Goal: Task Accomplishment & Management: Manage account settings

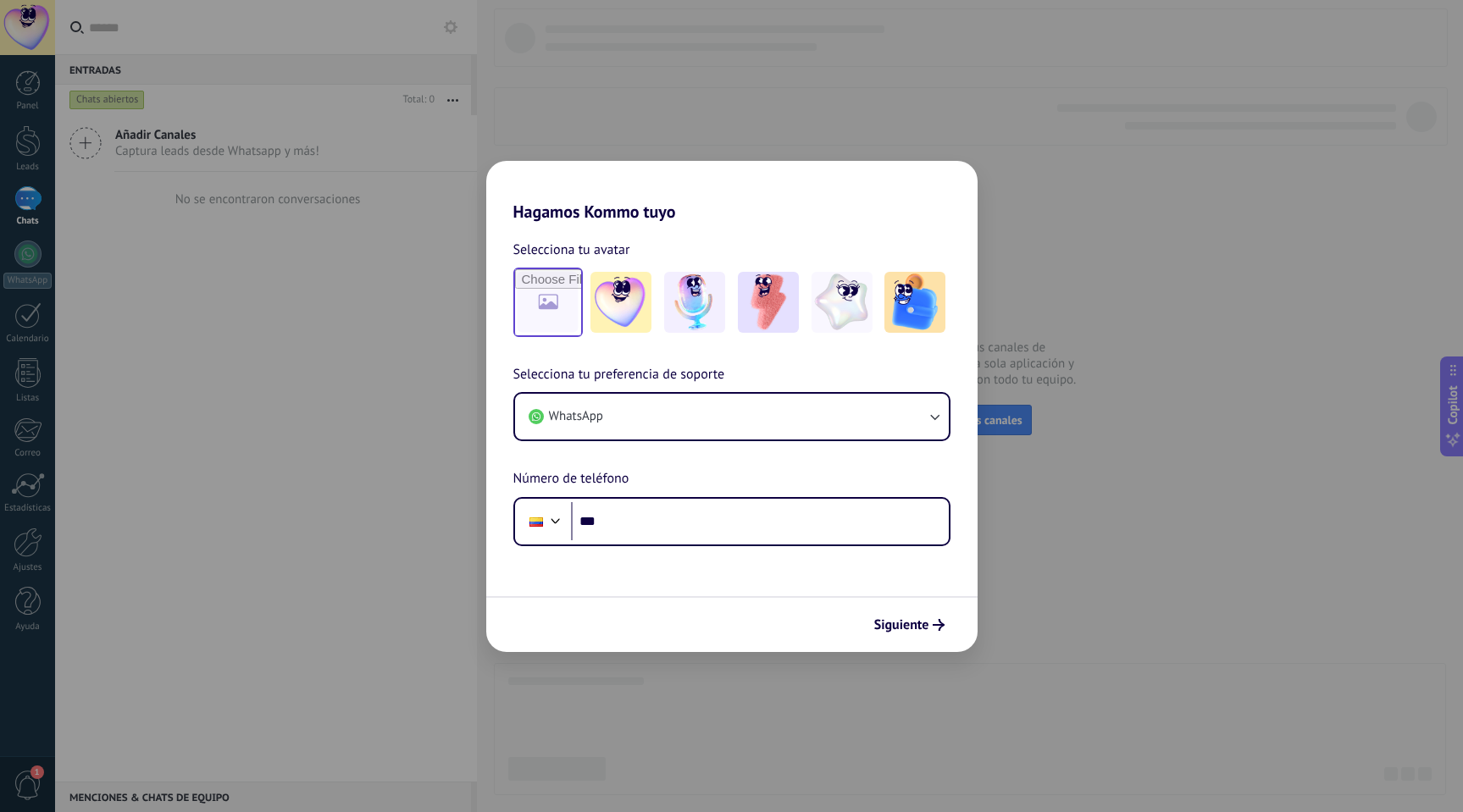
click at [582, 311] on div at bounding box center [548, 303] width 69 height 69
click at [548, 311] on input "file" at bounding box center [548, 303] width 66 height 66
click at [905, 625] on span "Siguiente" at bounding box center [902, 625] width 55 height 12
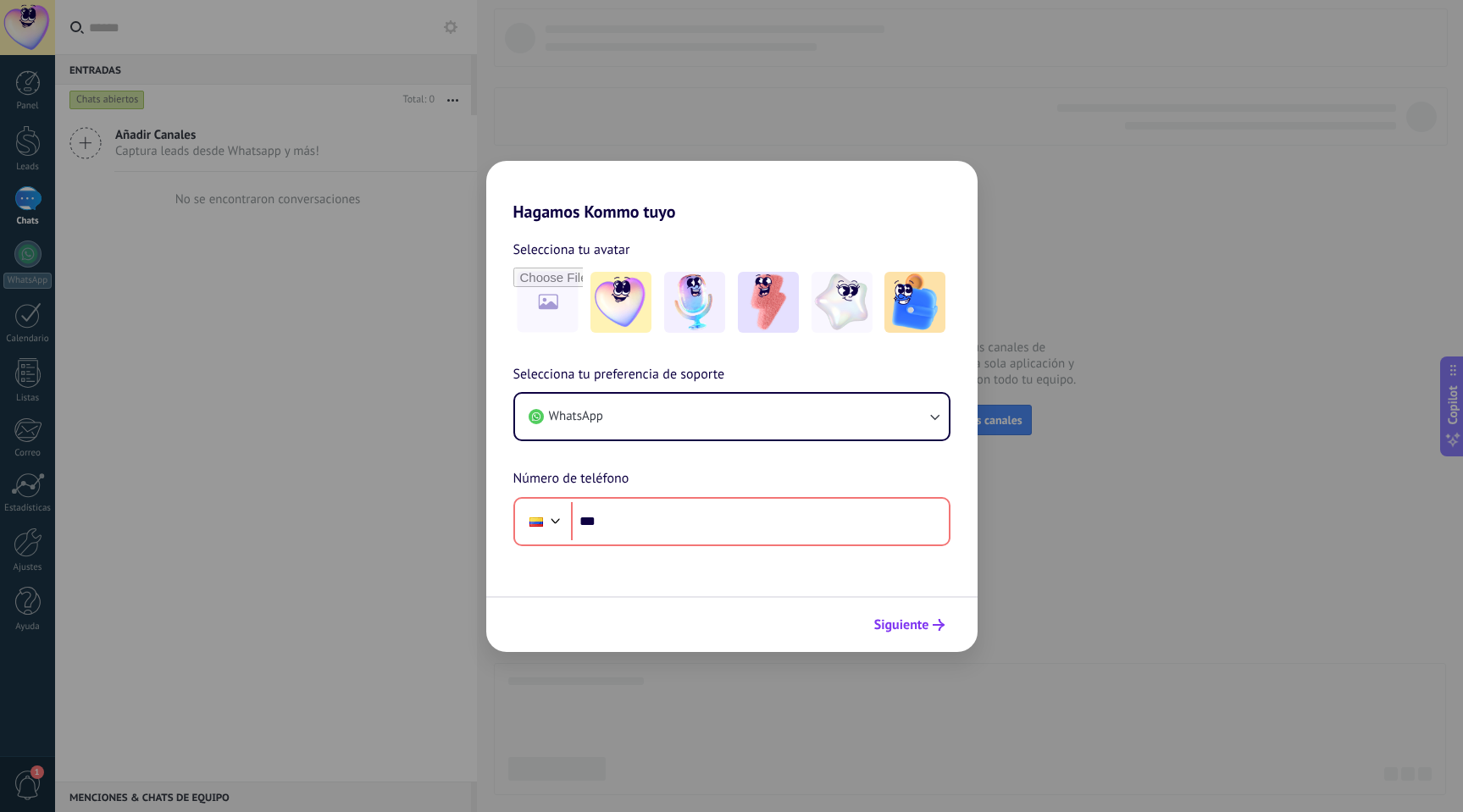
click at [905, 625] on span "Siguiente" at bounding box center [902, 625] width 55 height 12
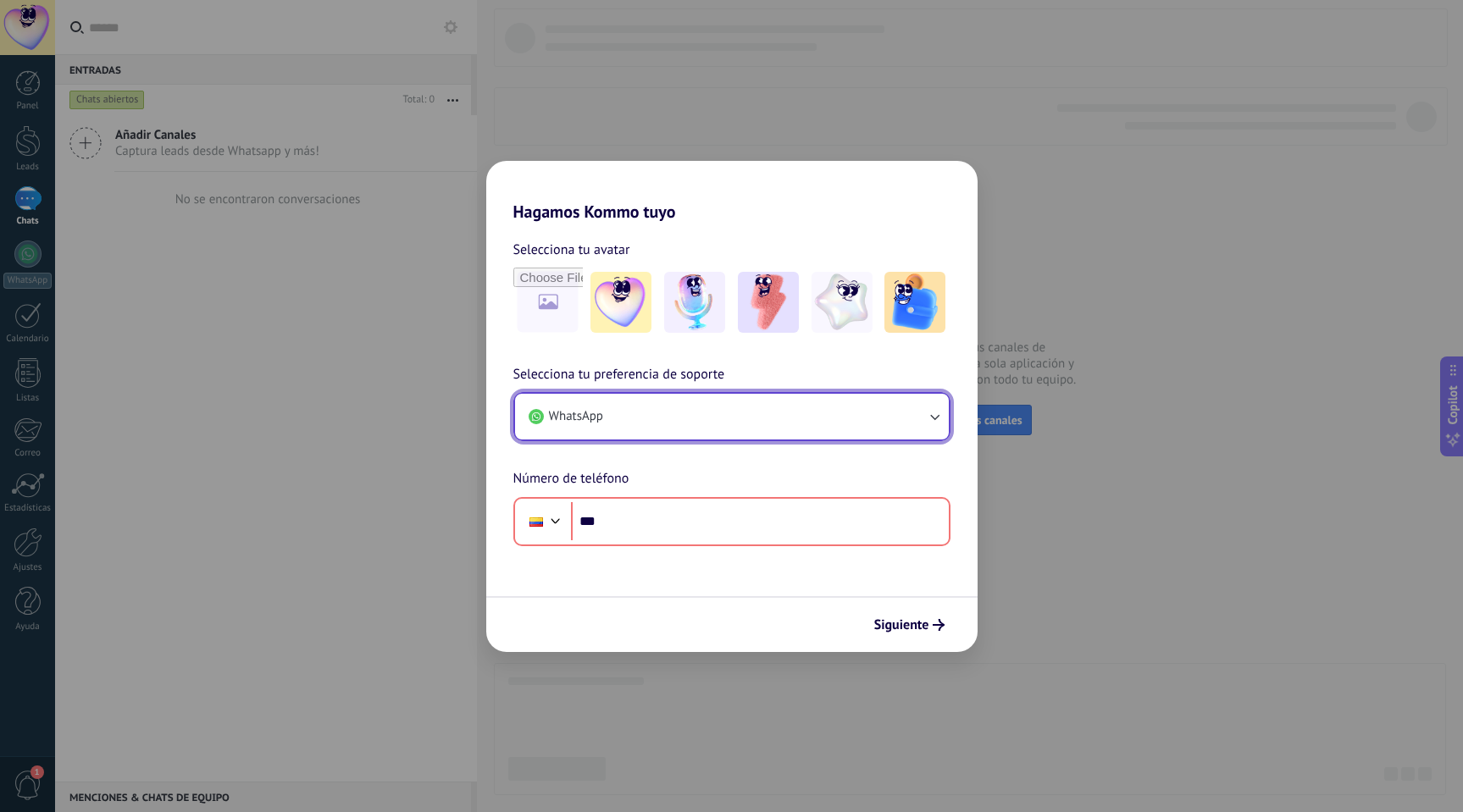
click at [726, 410] on button "WhatsApp" at bounding box center [732, 417] width 434 height 46
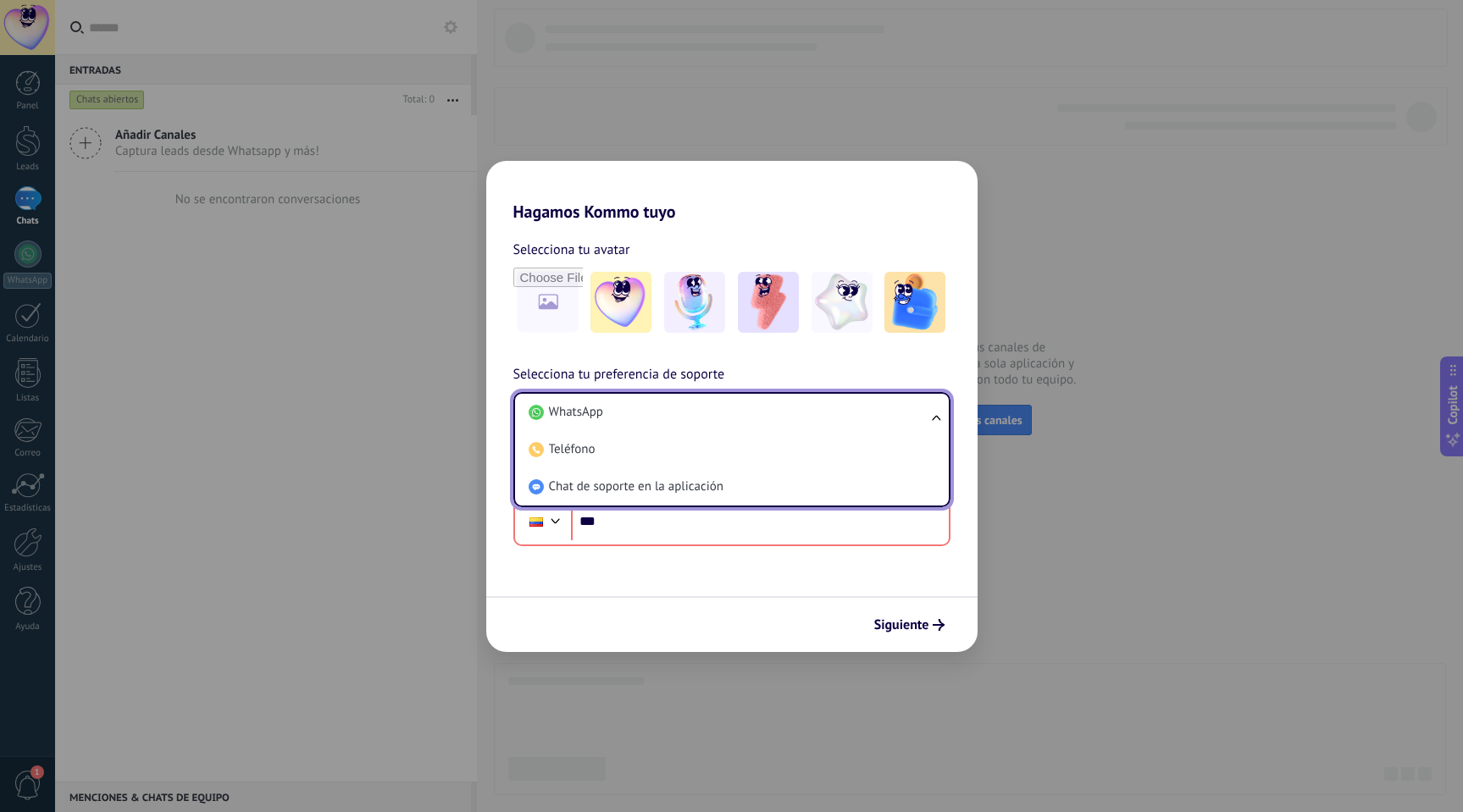
click at [726, 410] on li "WhatsApp" at bounding box center [729, 413] width 414 height 37
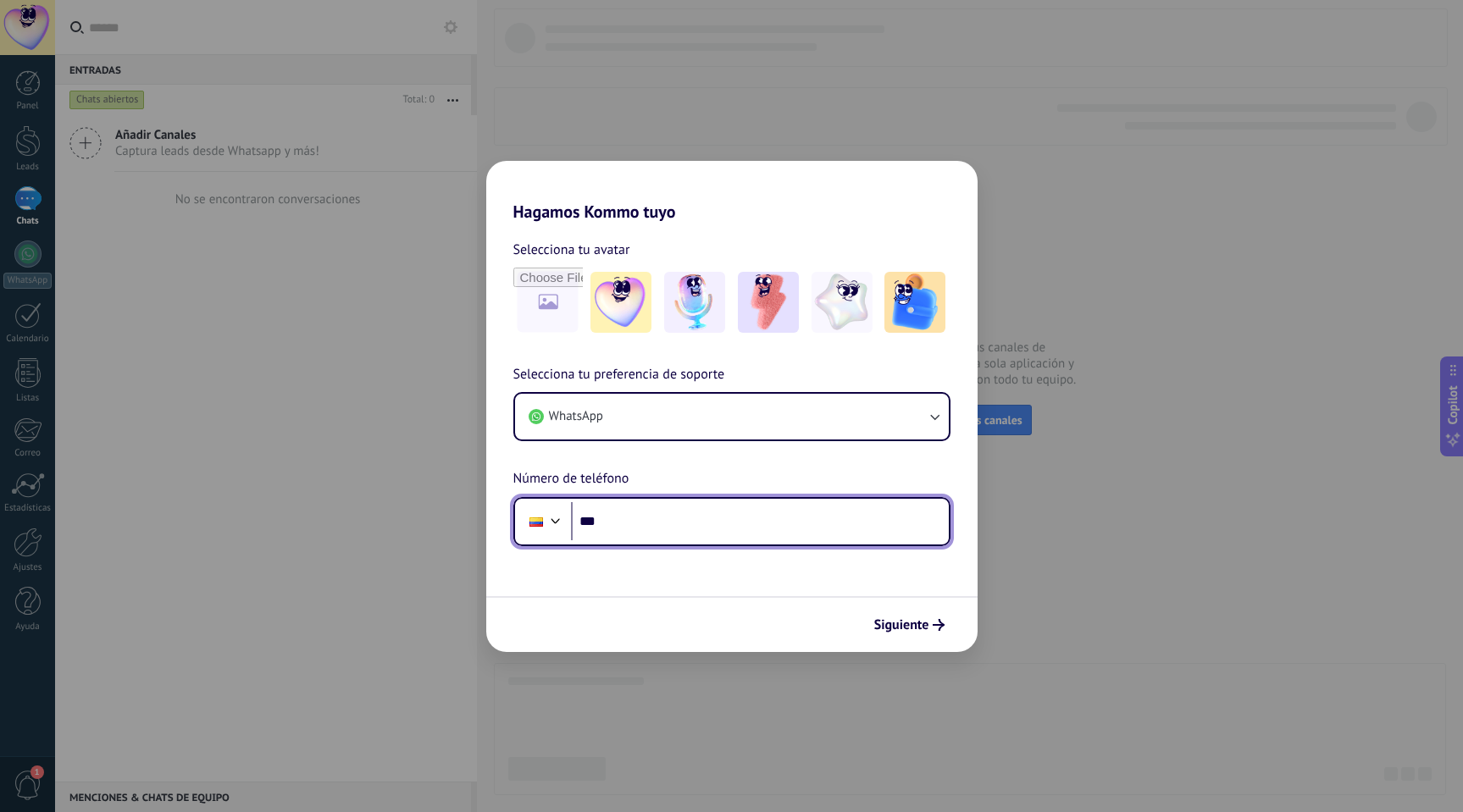
click at [637, 519] on input "***" at bounding box center [760, 522] width 378 height 39
click at [673, 530] on input "***" at bounding box center [760, 522] width 378 height 39
paste input "**********"
drag, startPoint x: 701, startPoint y: 516, endPoint x: 506, endPoint y: 516, distance: 195.0
click at [506, 516] on div "**********" at bounding box center [732, 454] width 492 height 182
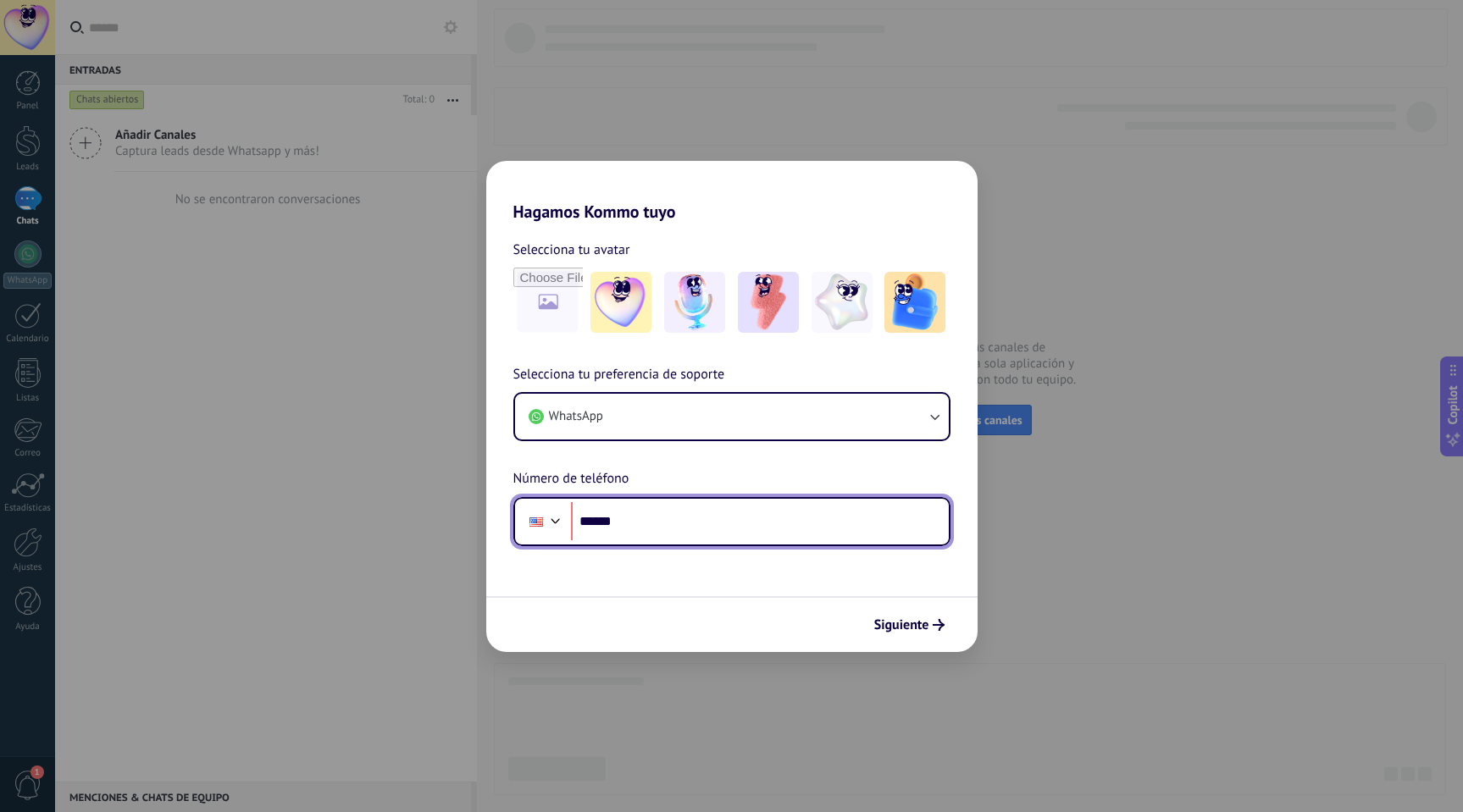
type input "**"
type input "**********"
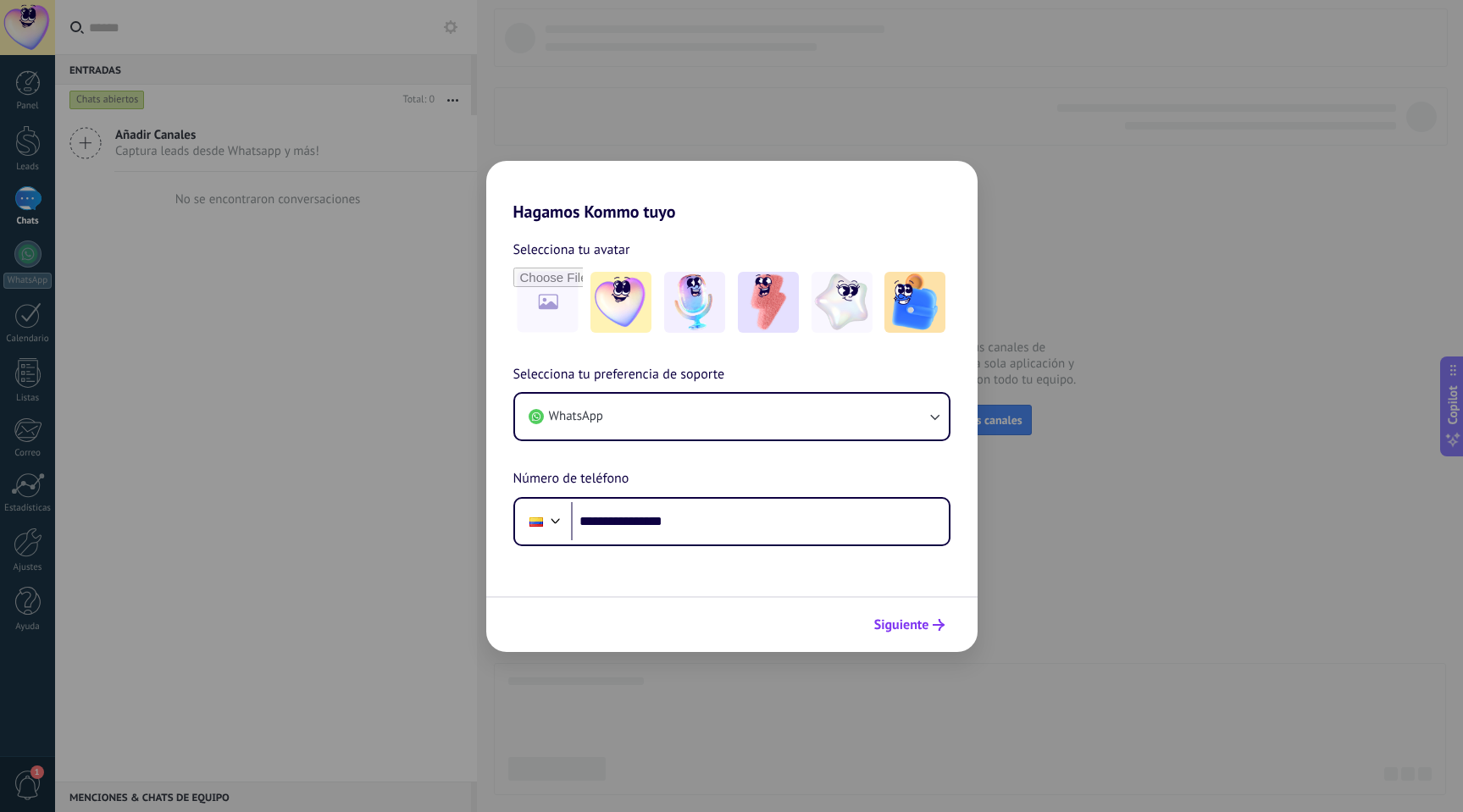
click at [903, 619] on span "Siguiente" at bounding box center [902, 625] width 55 height 12
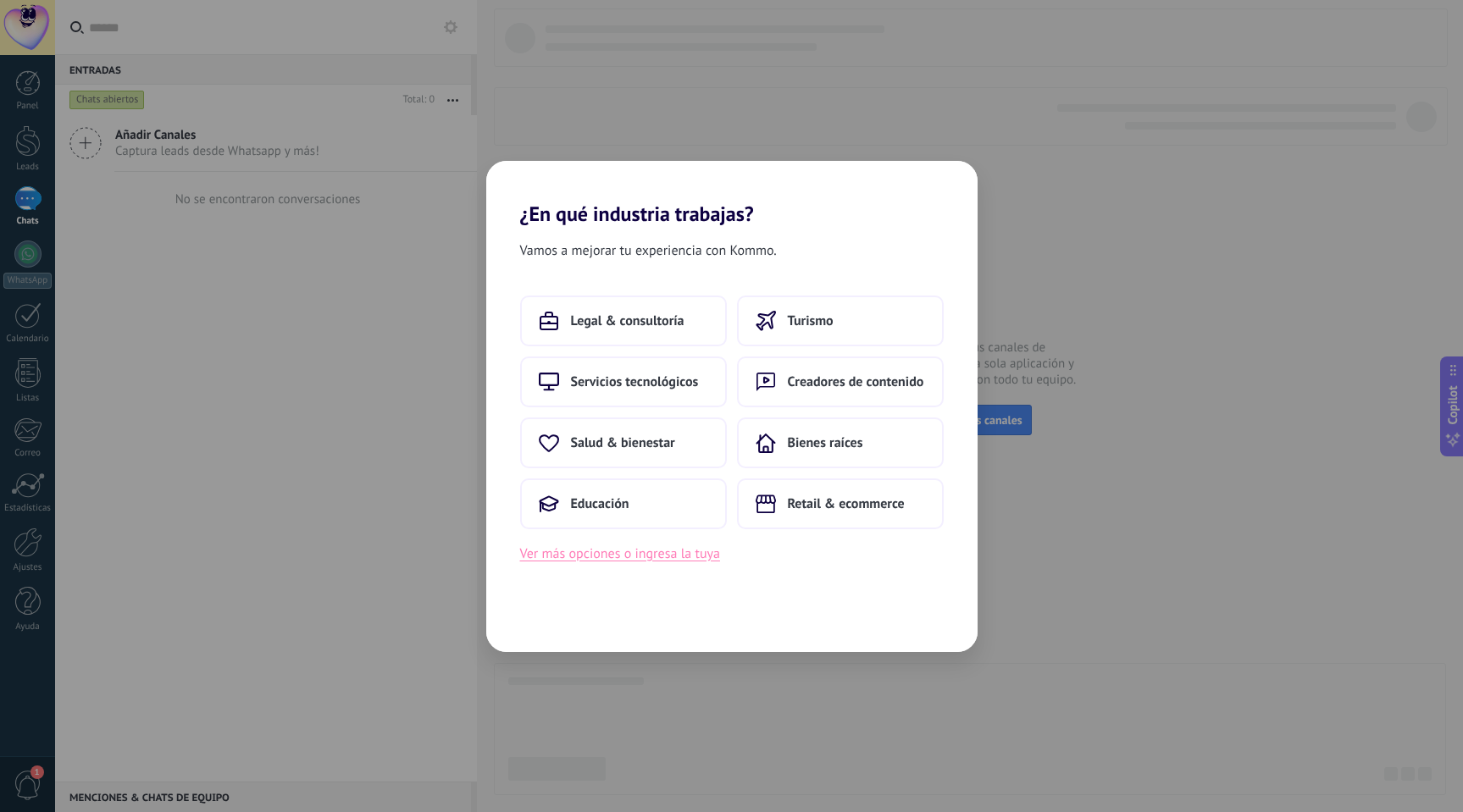
click at [653, 562] on button "Ver más opciones o ingresa la tuya" at bounding box center [620, 554] width 200 height 22
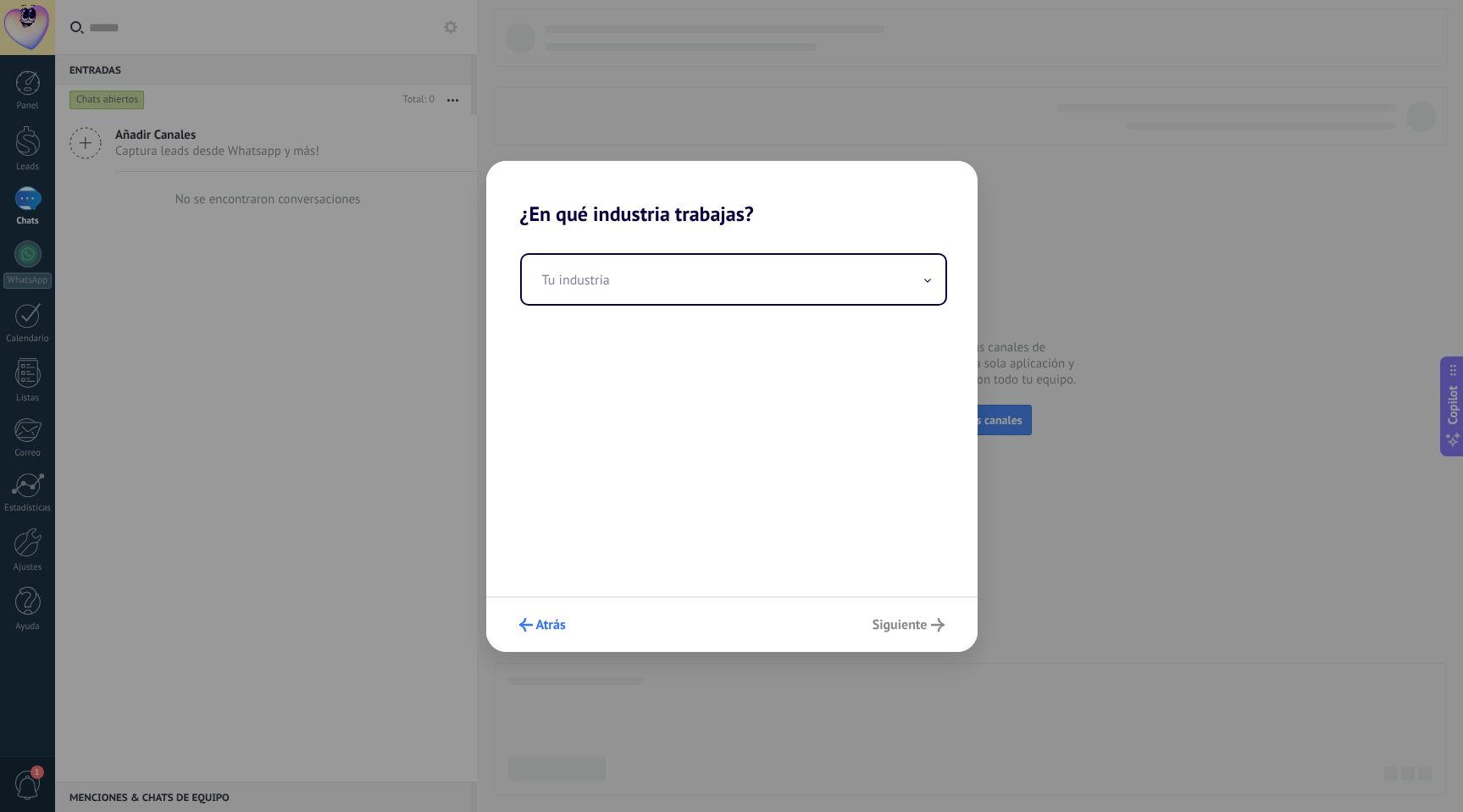
click at [534, 627] on span "Atrás" at bounding box center [542, 625] width 46 height 13
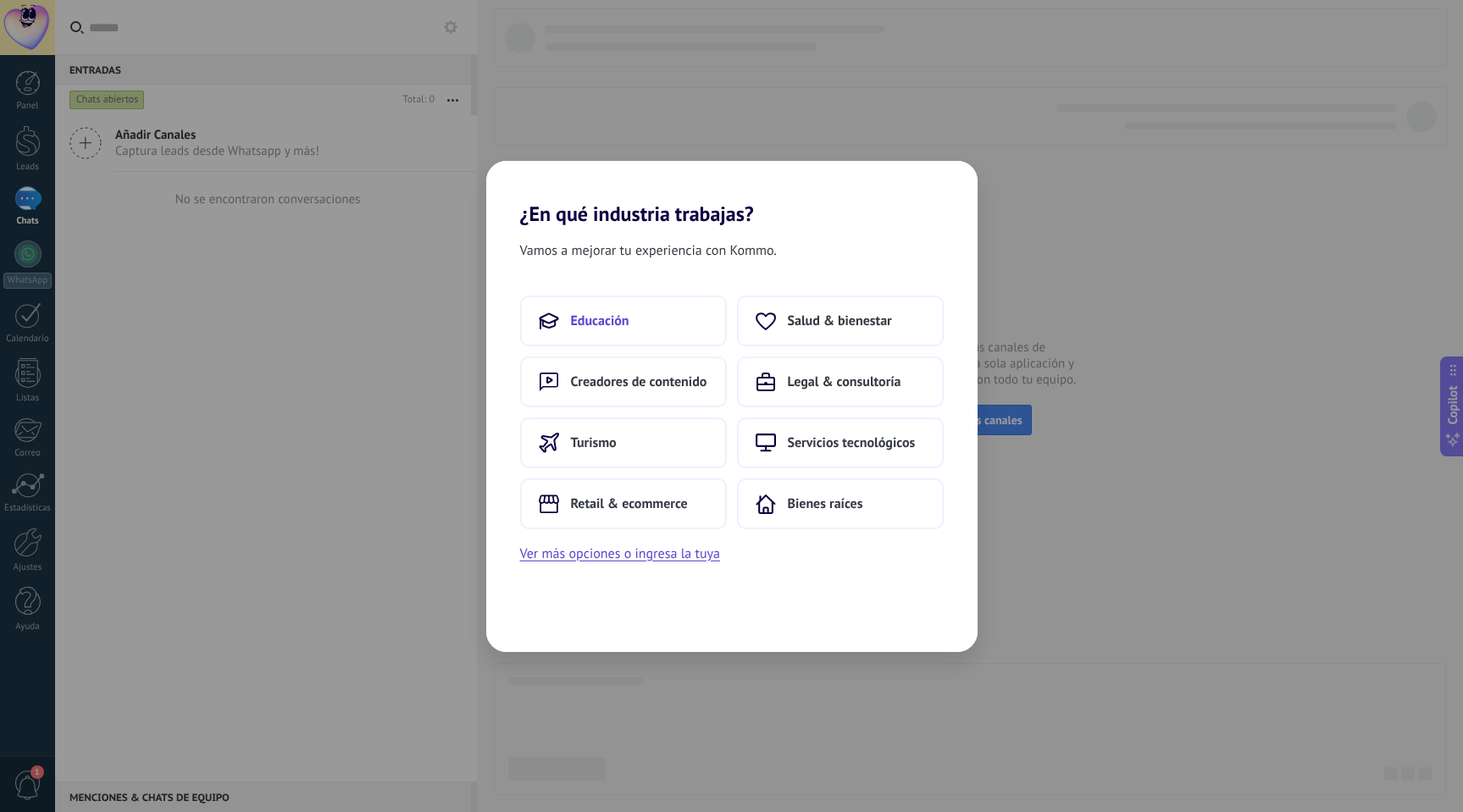
click at [660, 321] on button "Educación" at bounding box center [623, 320] width 207 height 51
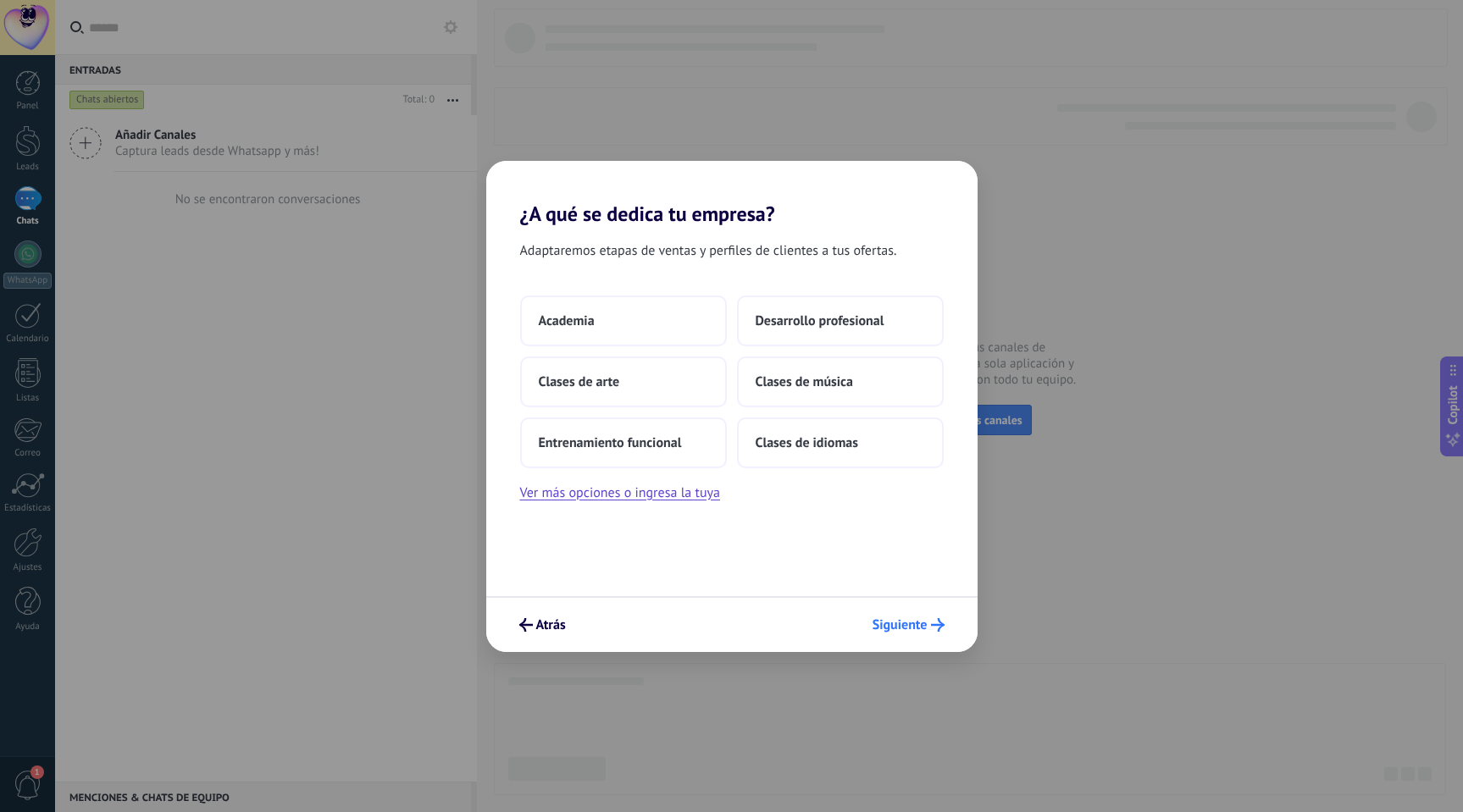
click at [897, 619] on span "Siguiente" at bounding box center [900, 625] width 55 height 12
click at [897, 625] on span "Siguiente" at bounding box center [900, 625] width 55 height 12
click at [830, 314] on span "Desarrollo profesional" at bounding box center [819, 320] width 129 height 17
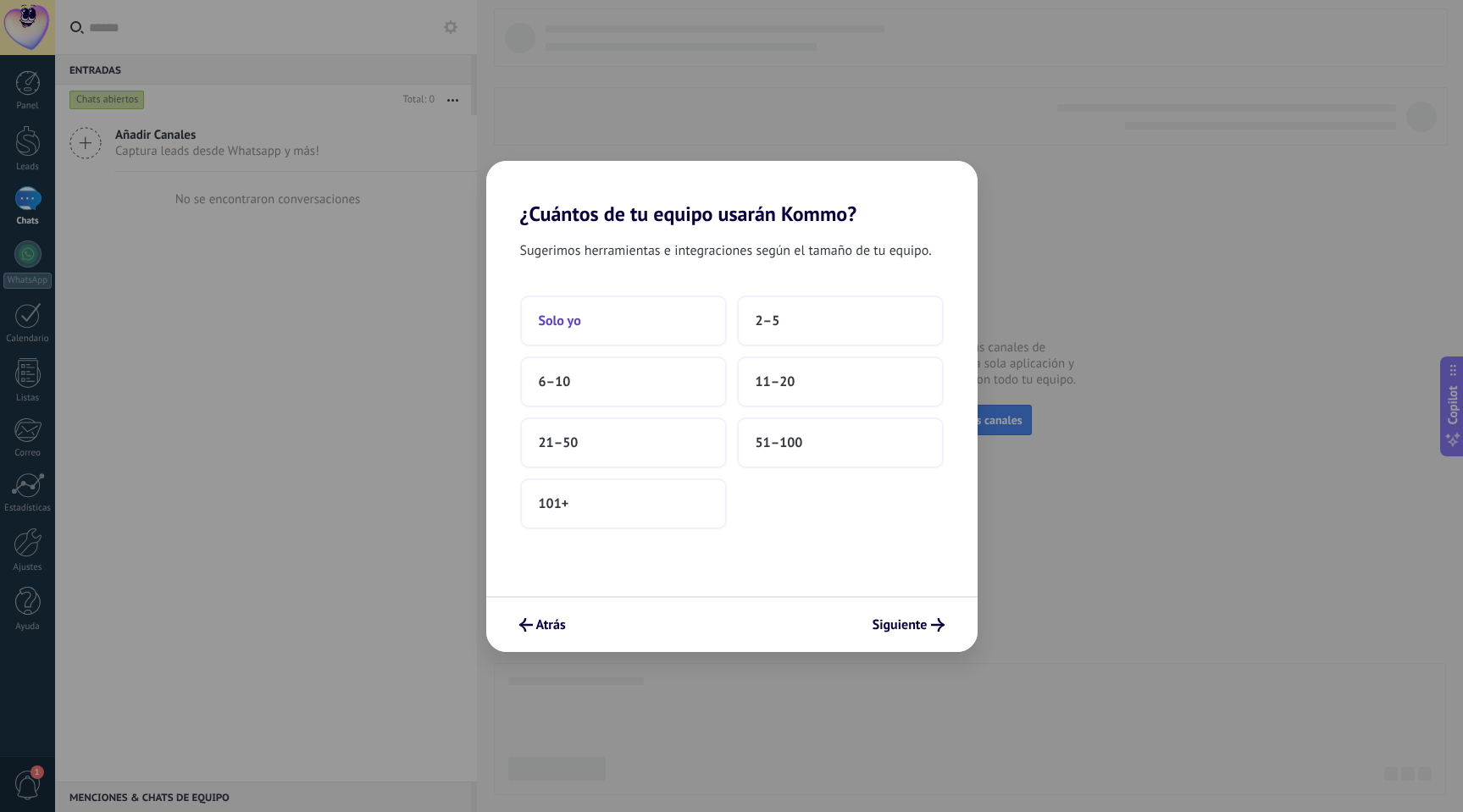
click at [676, 309] on button "Solo yo" at bounding box center [623, 320] width 207 height 51
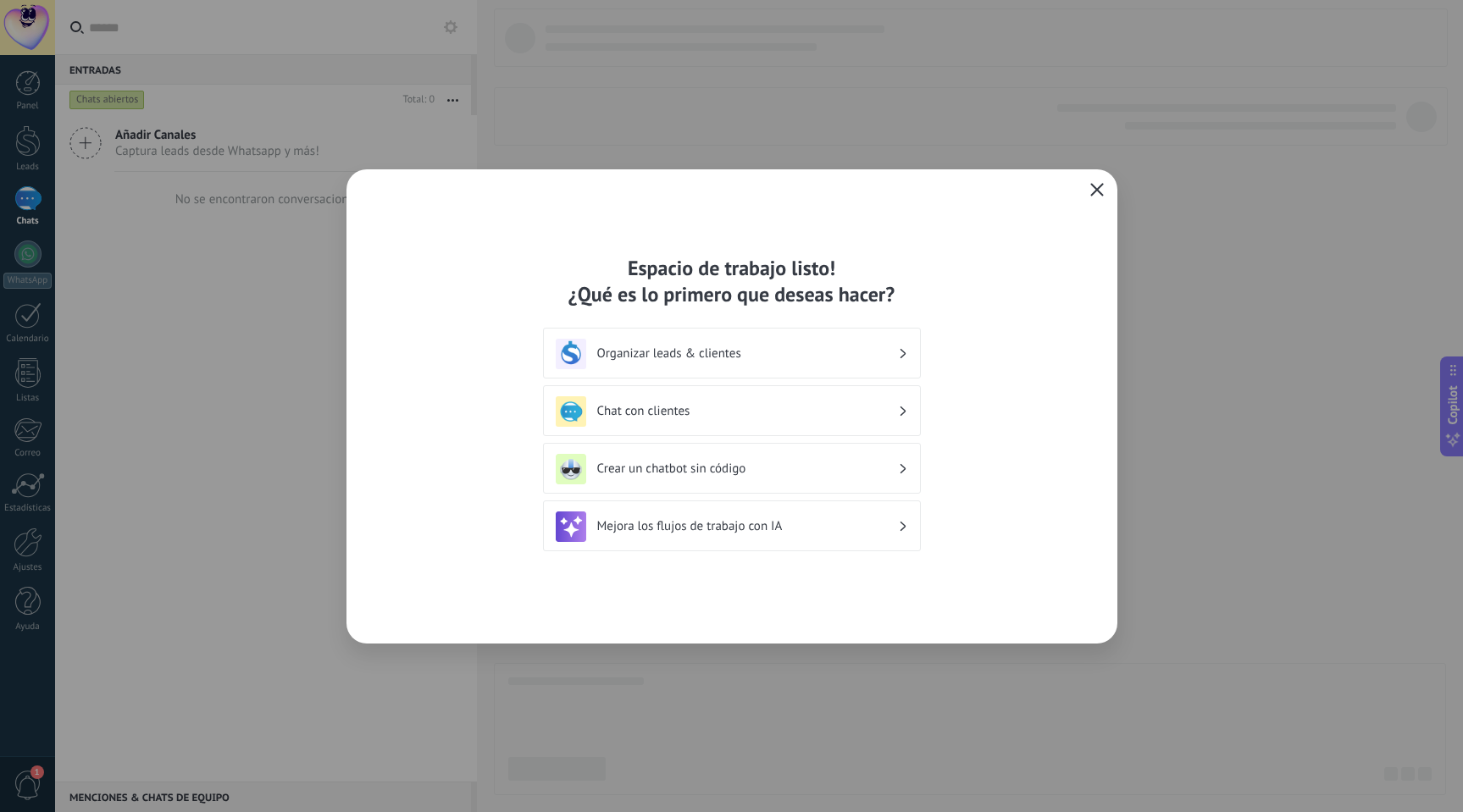
click at [1097, 192] on icon "button" at bounding box center [1096, 189] width 13 height 13
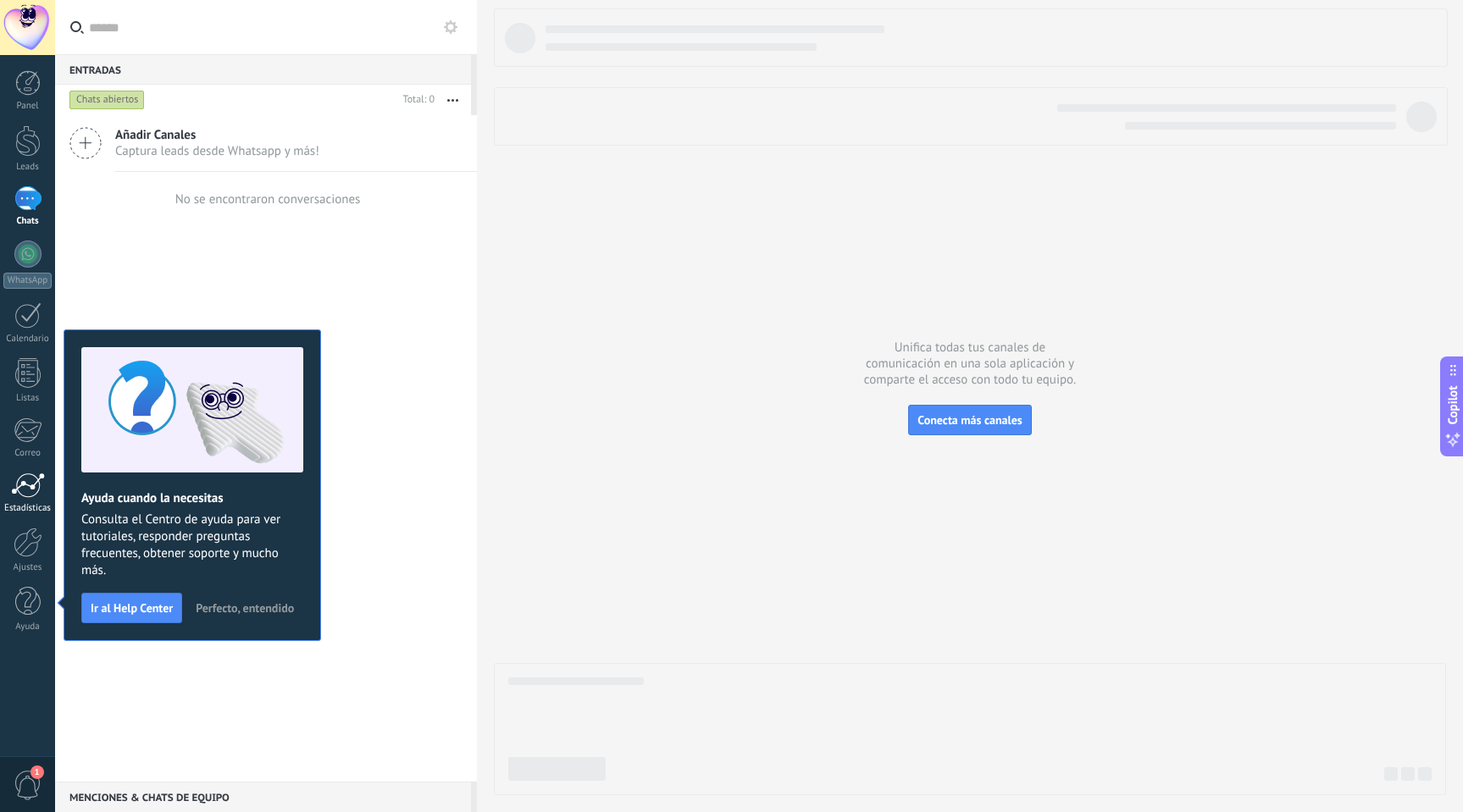
click at [28, 508] on div "Estadísticas" at bounding box center [28, 508] width 49 height 11
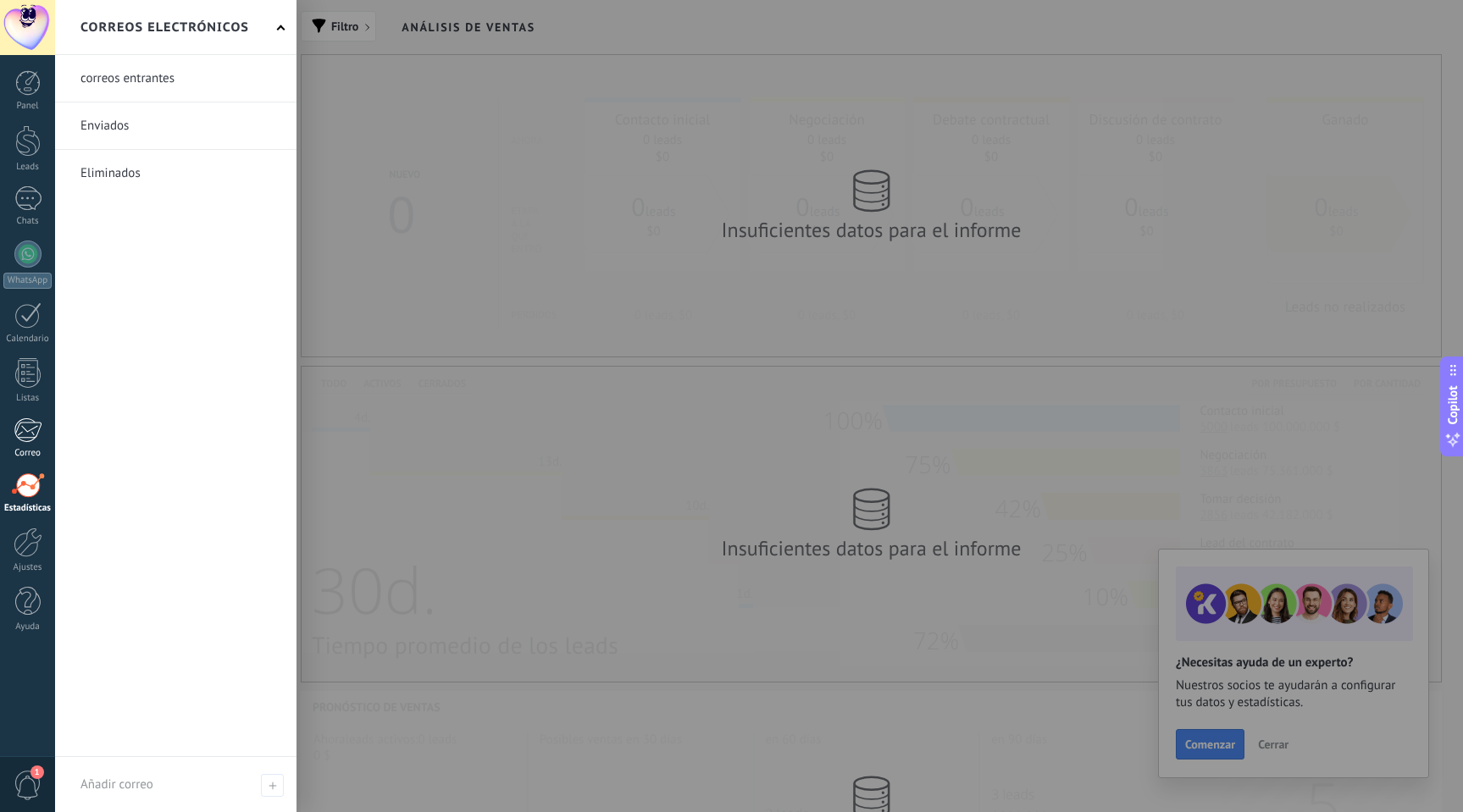
click at [25, 443] on link "Correo" at bounding box center [28, 438] width 55 height 42
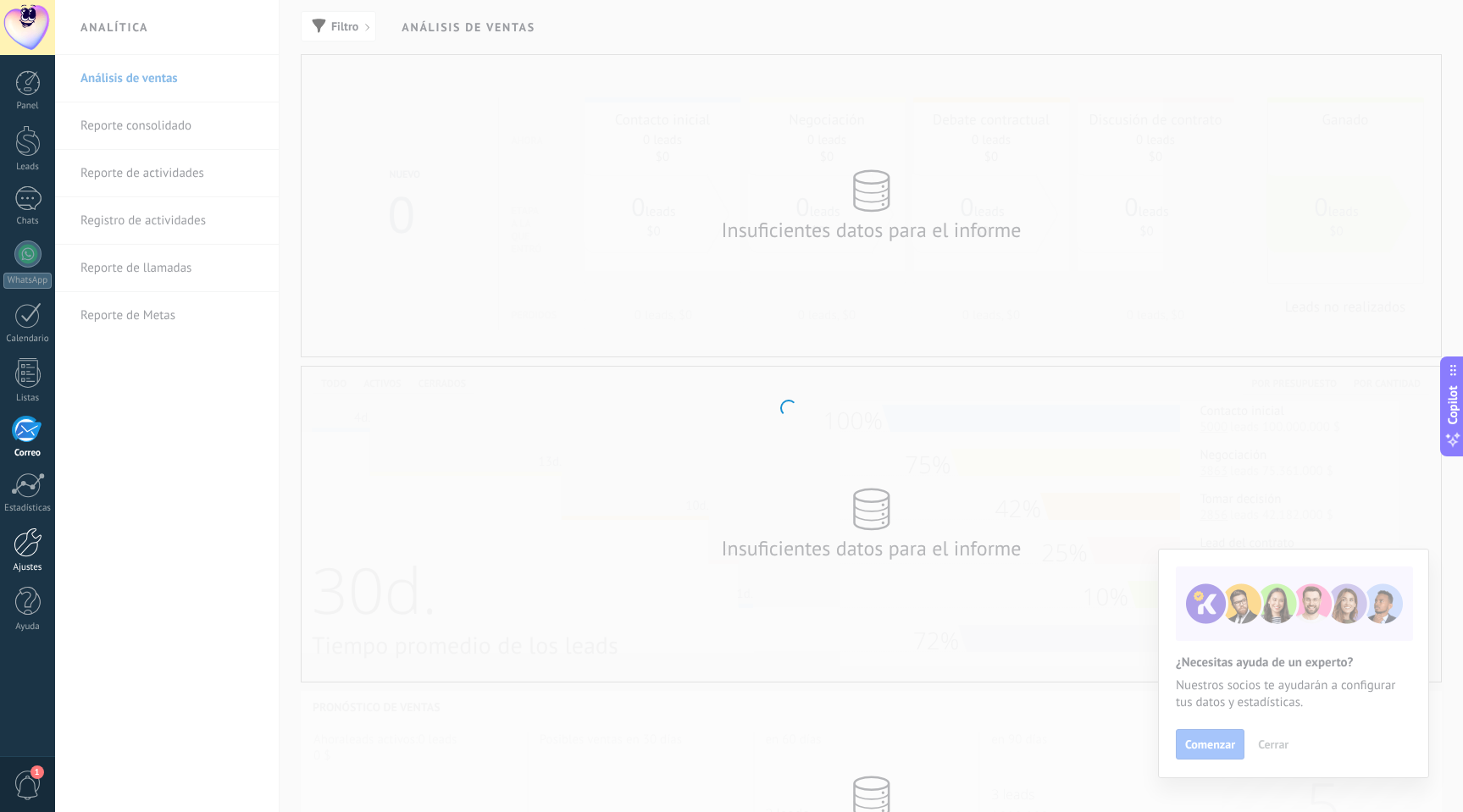
click at [22, 547] on div at bounding box center [28, 542] width 28 height 29
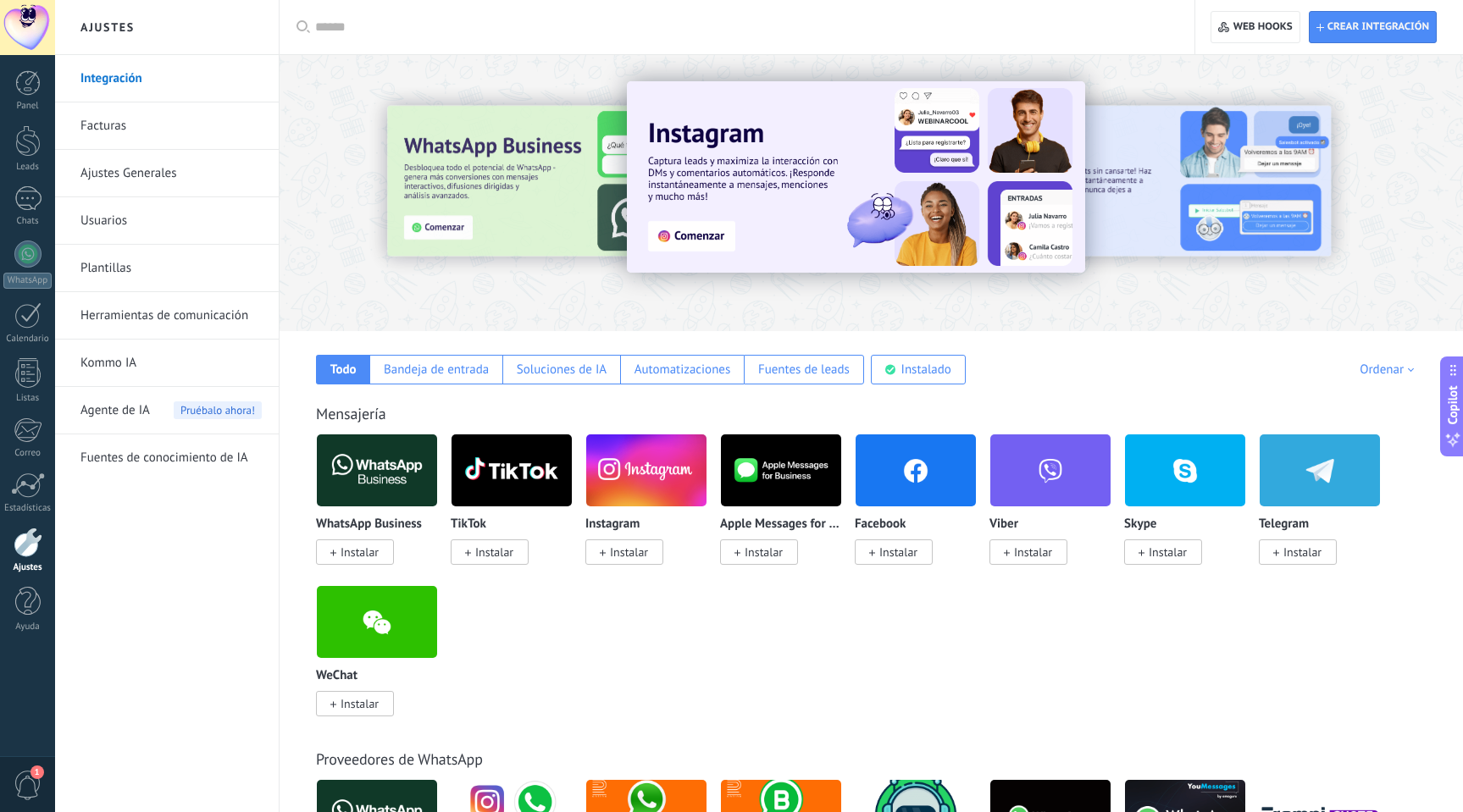
click at [121, 232] on link "Usuarios" at bounding box center [171, 220] width 181 height 47
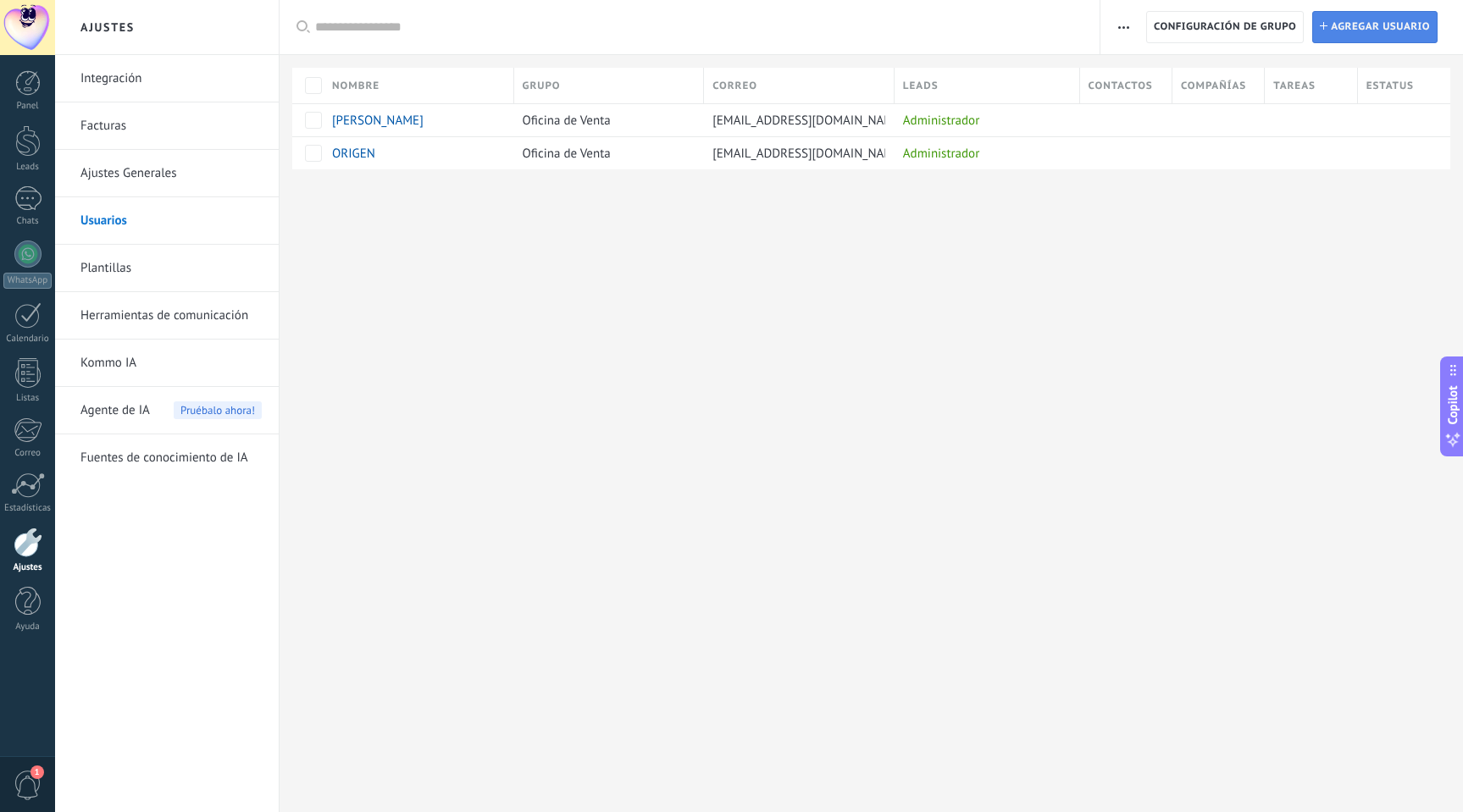
click at [1365, 21] on span "Agregar usuario" at bounding box center [1380, 27] width 99 height 30
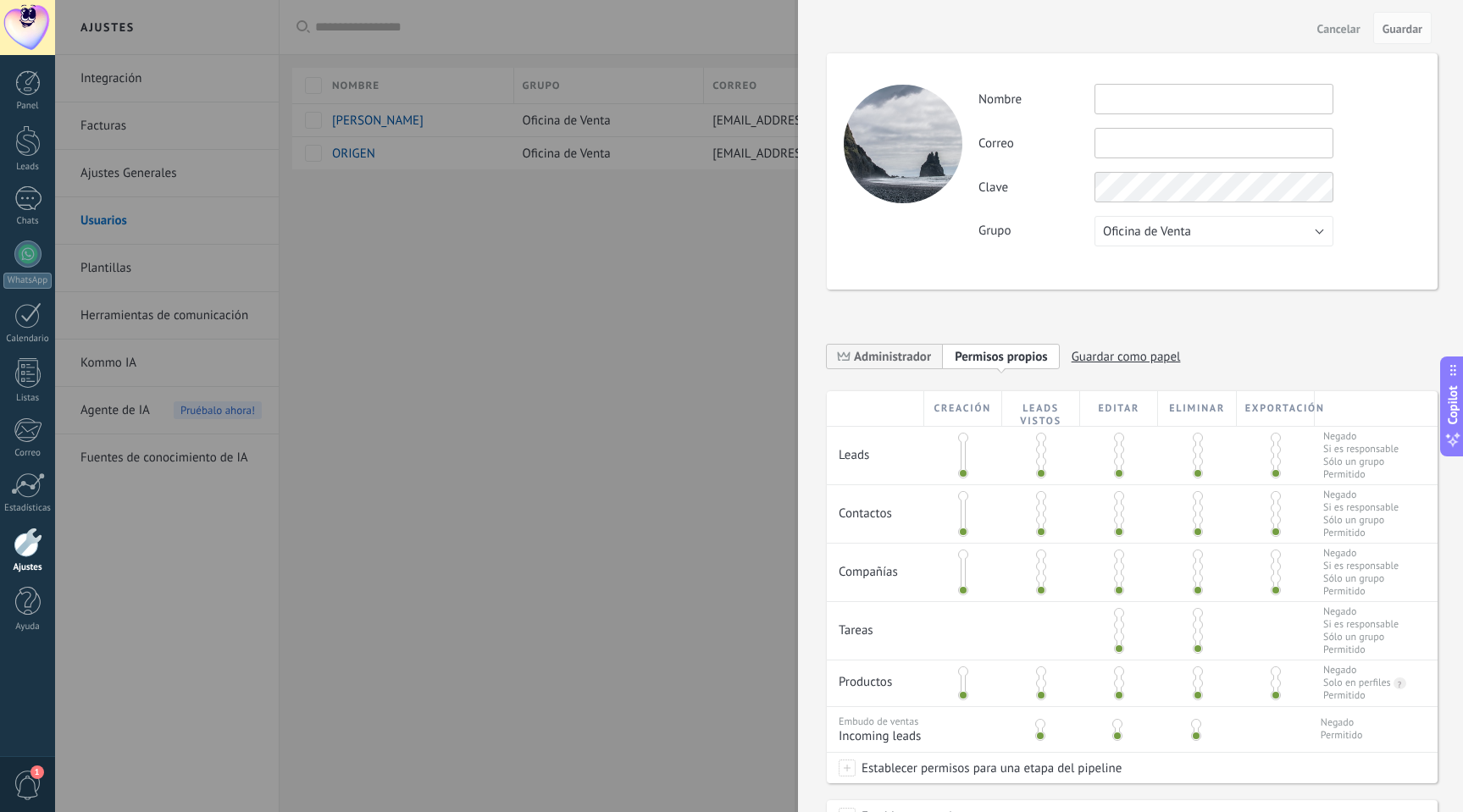
click at [912, 152] on div at bounding box center [904, 144] width 119 height 119
click at [1089, 99] on label "Nombre" at bounding box center [1036, 99] width 116 height 16
click at [1136, 99] on input "text" at bounding box center [1214, 99] width 239 height 30
type input "**********"
click at [1134, 134] on input "text" at bounding box center [1214, 143] width 239 height 30
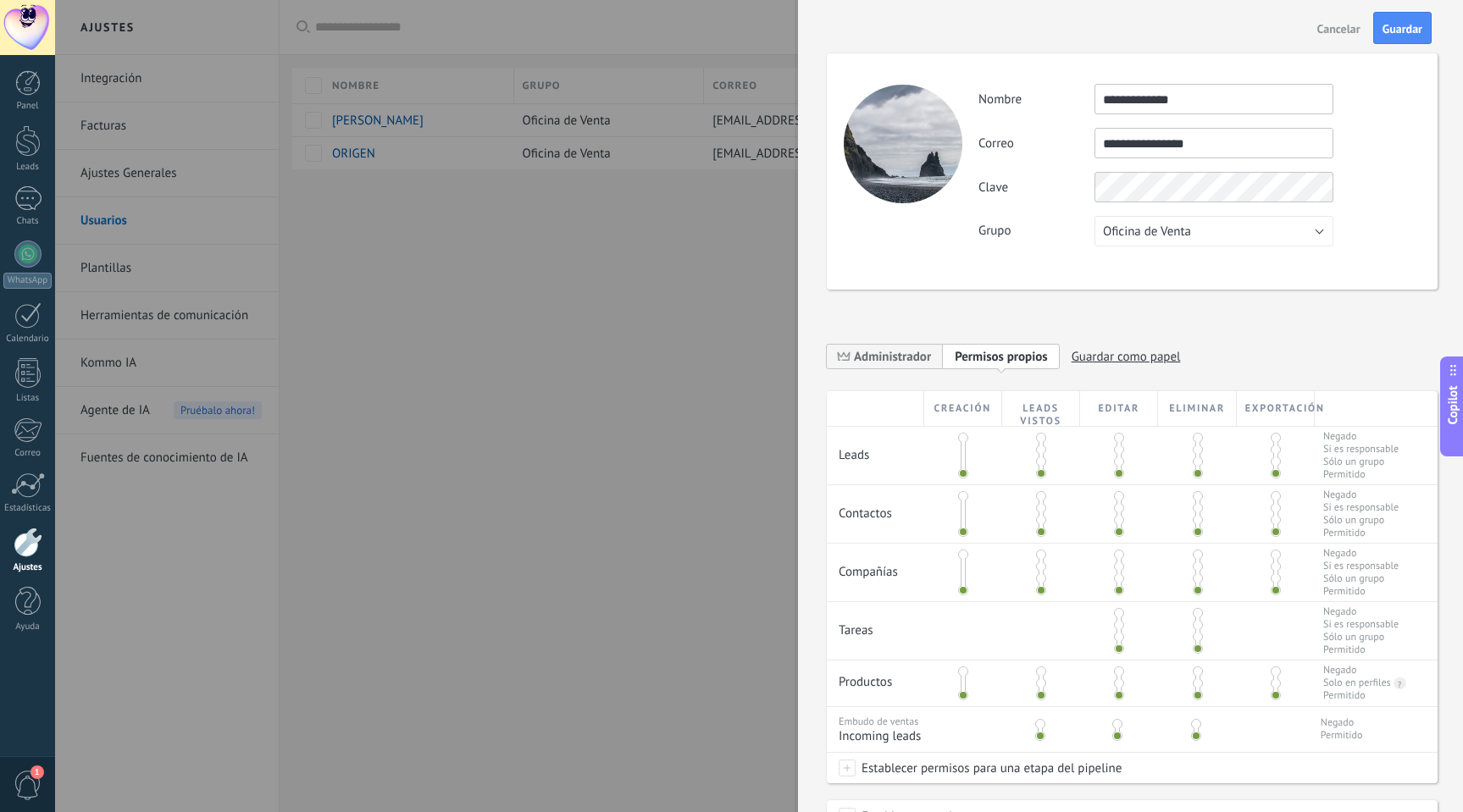
type input "**********"
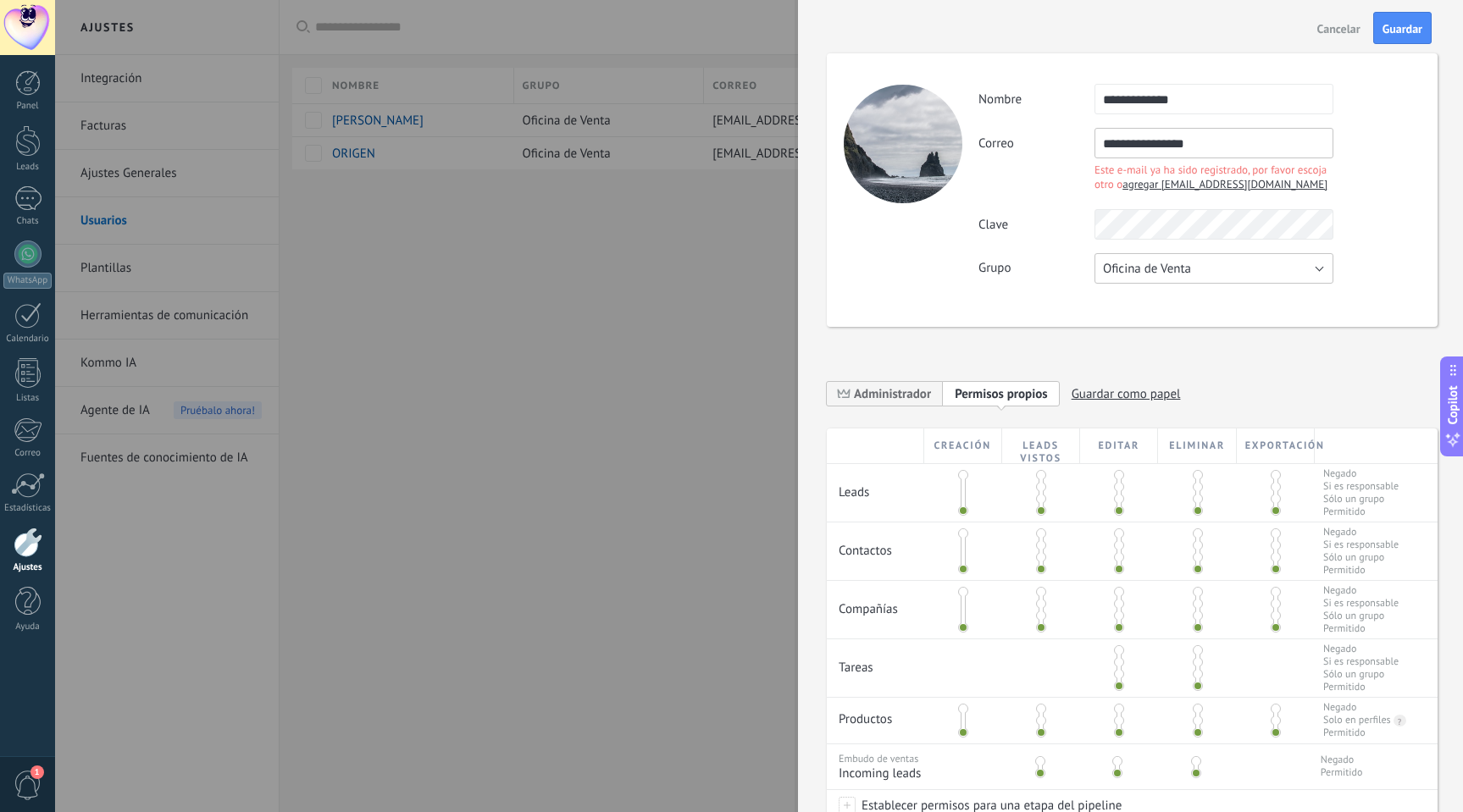
click at [1142, 258] on button "Oficina de Venta" at bounding box center [1214, 268] width 239 height 30
click at [1164, 186] on span "agregar [EMAIL_ADDRESS][DOMAIN_NAME]" at bounding box center [1225, 184] width 205 height 14
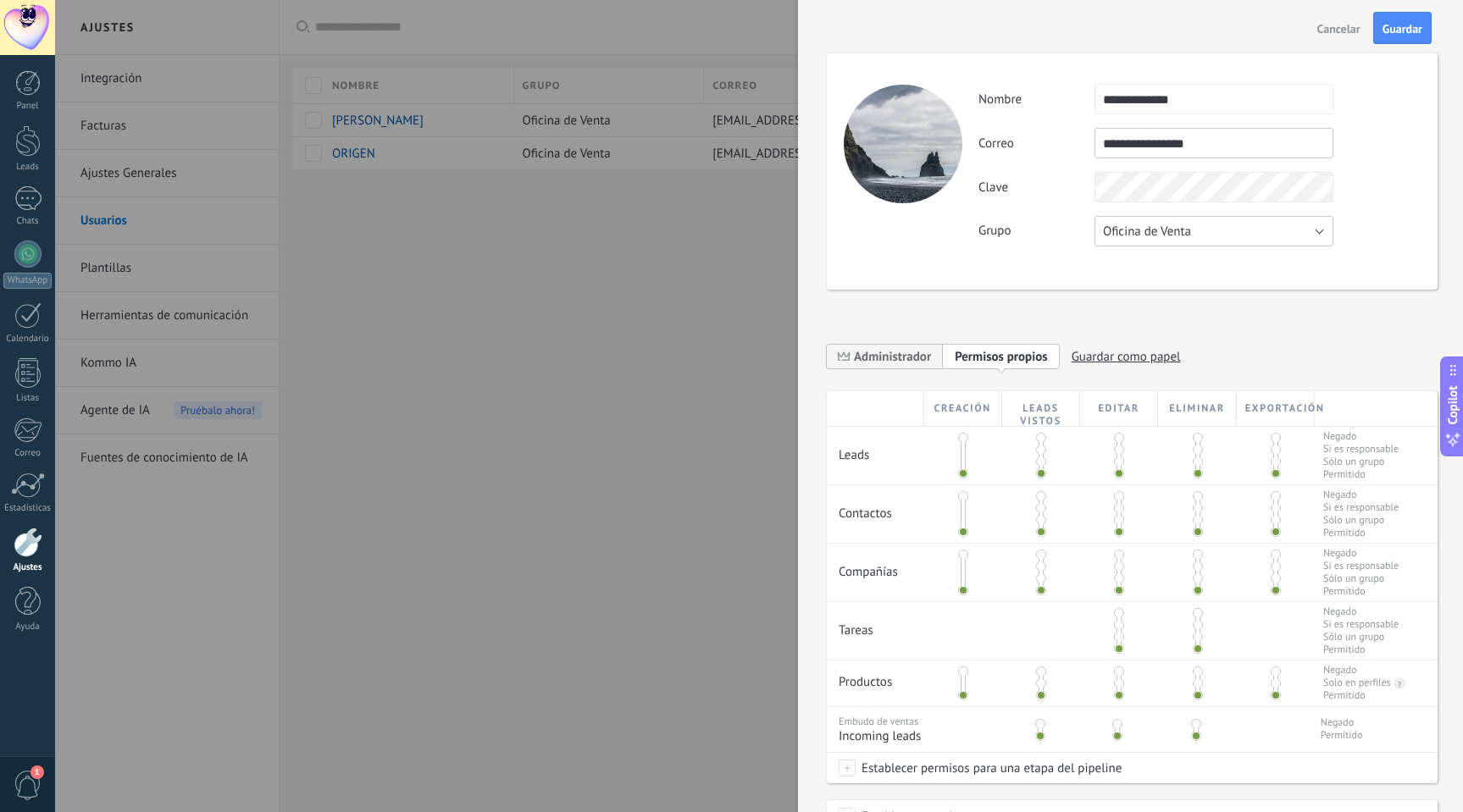
click at [1173, 224] on span "Oficina de Venta" at bounding box center [1147, 232] width 88 height 16
click at [1161, 266] on span "Usuarios libres" at bounding box center [1206, 260] width 243 height 16
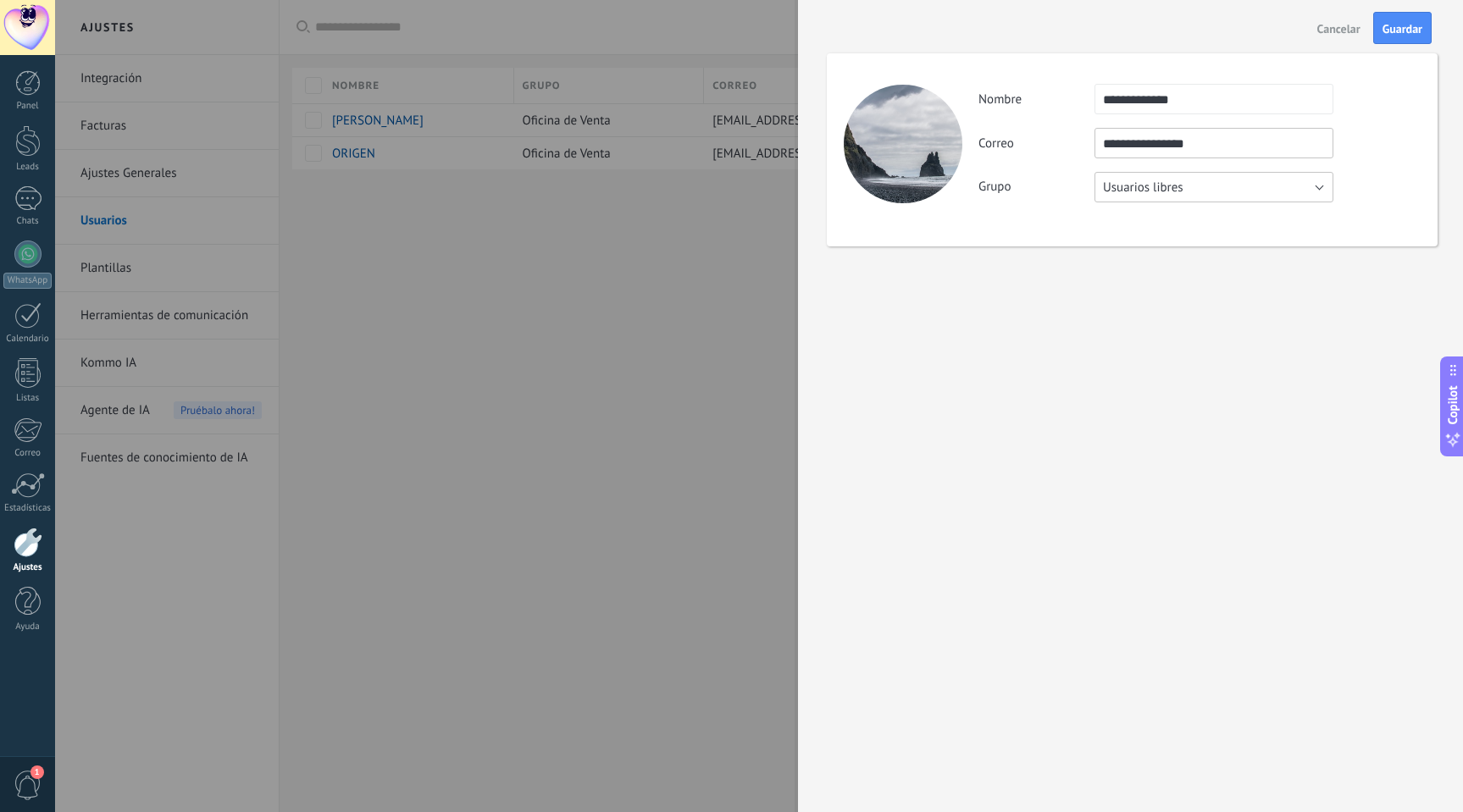
click at [1230, 193] on button "Usuarios libres" at bounding box center [1214, 187] width 239 height 30
click at [1421, 31] on span "Guardar" at bounding box center [1403, 28] width 40 height 12
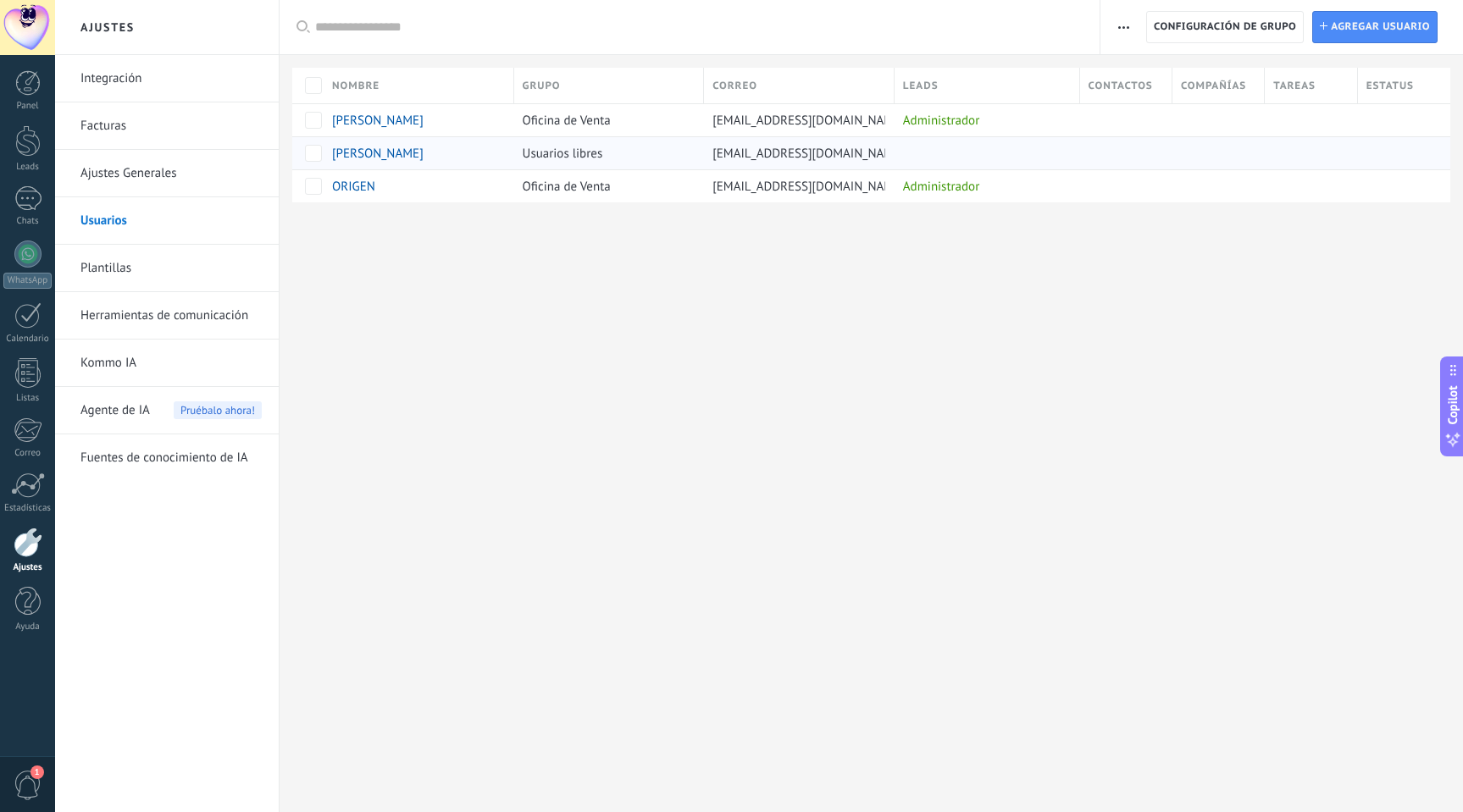
click at [914, 157] on div at bounding box center [983, 153] width 177 height 24
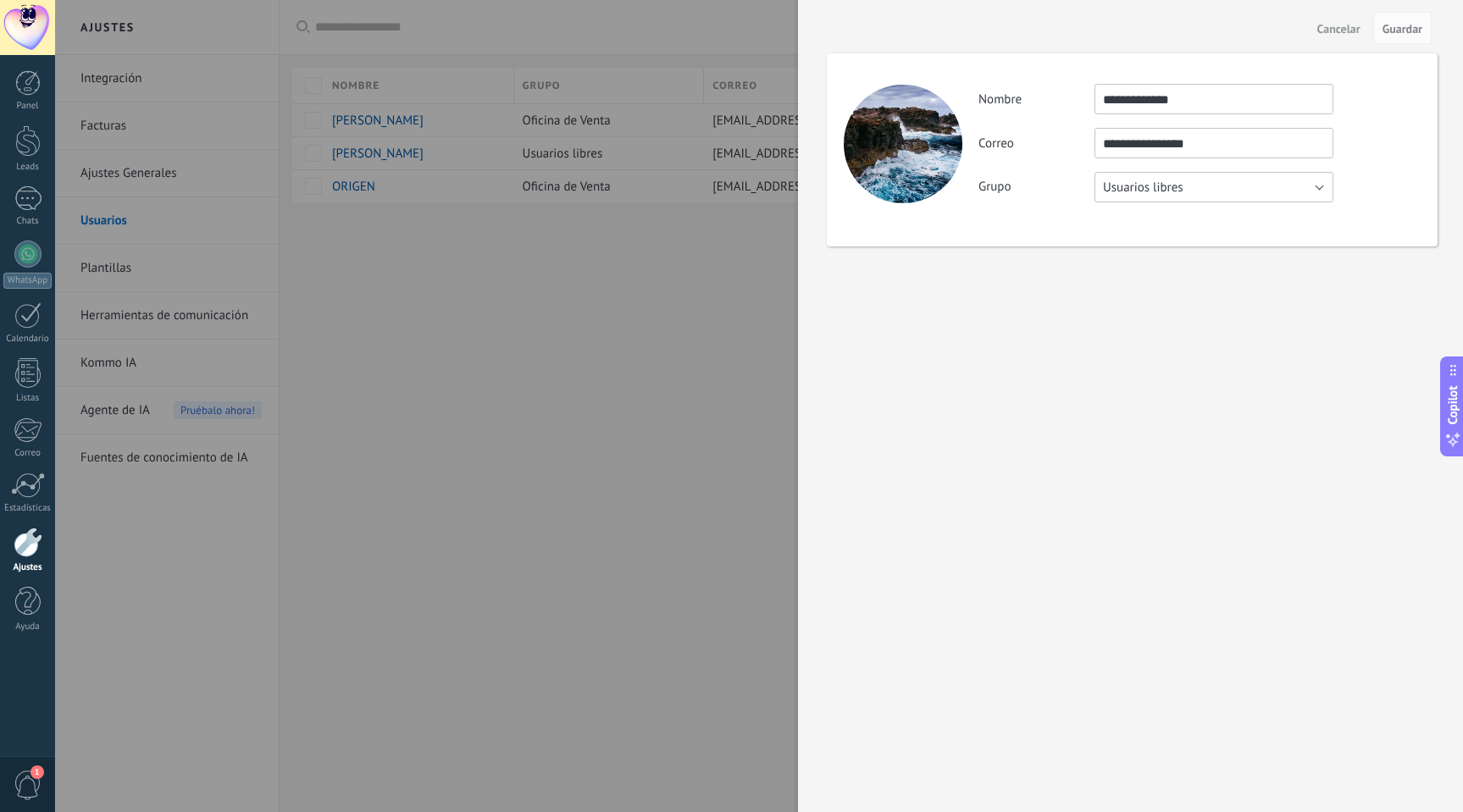
click at [1205, 193] on button "Usuarios libres" at bounding box center [1214, 187] width 239 height 30
click at [1161, 195] on span "Oficina de Venta" at bounding box center [1206, 187] width 243 height 16
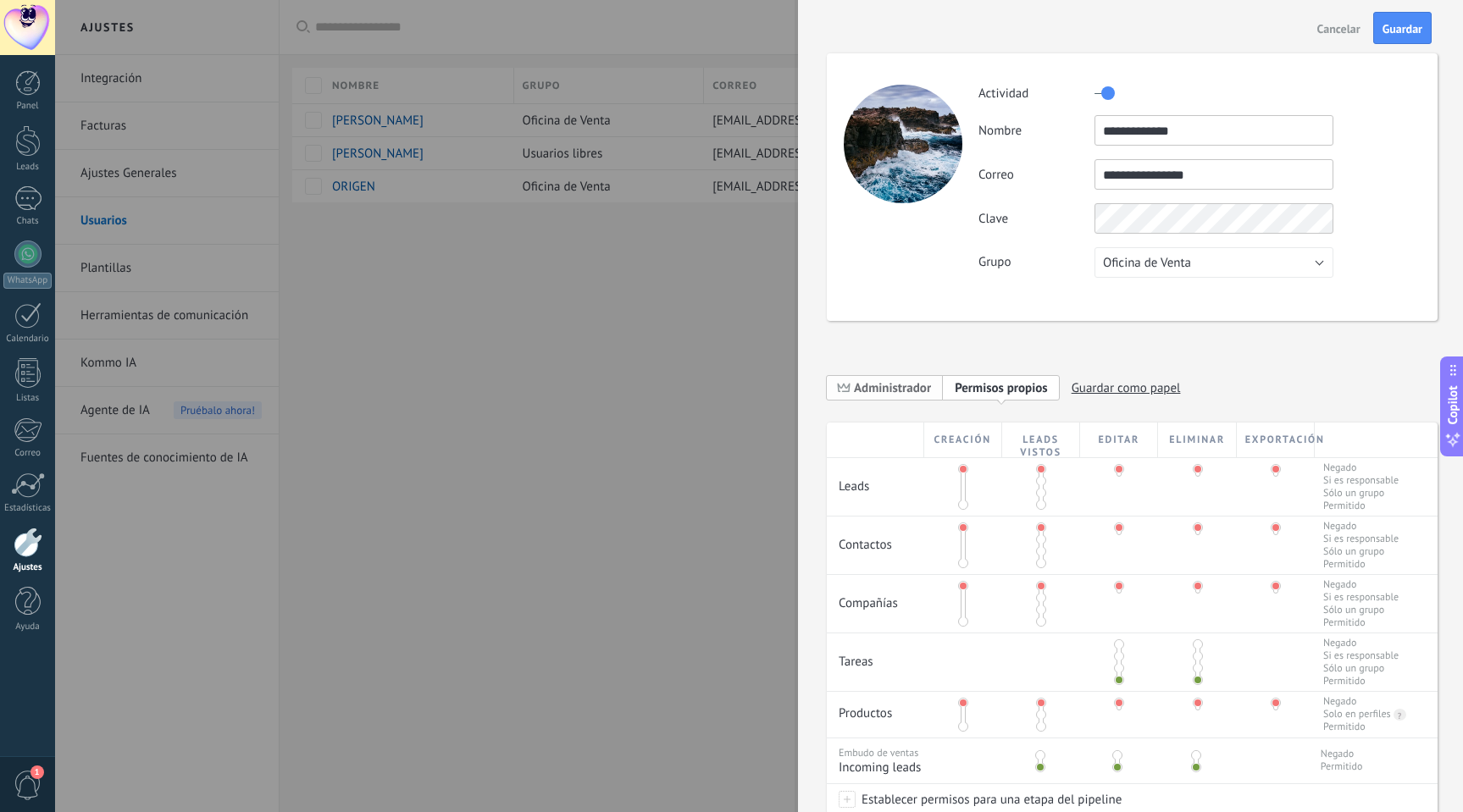
click at [898, 384] on span "Administrador" at bounding box center [892, 389] width 77 height 16
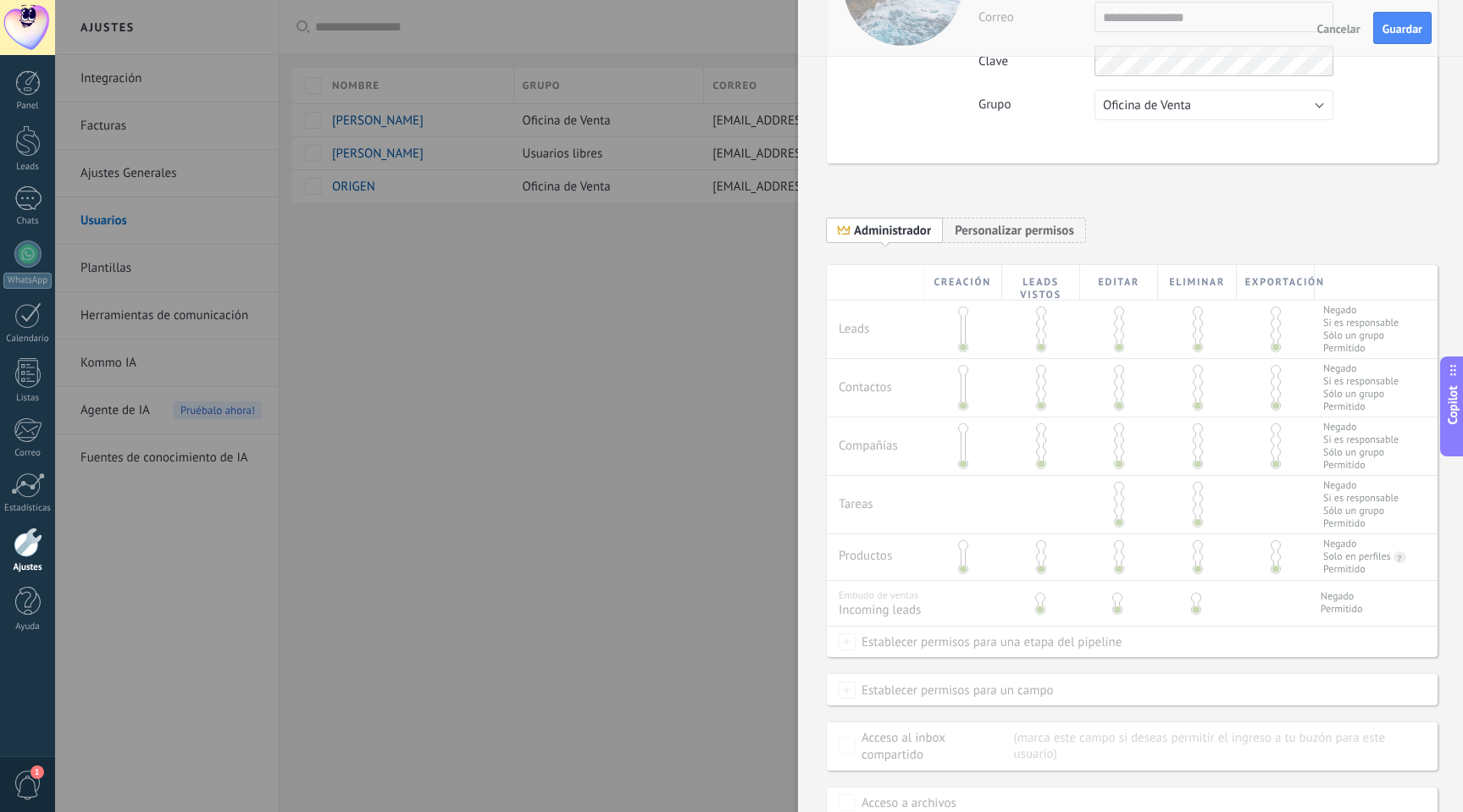
scroll to position [232, 0]
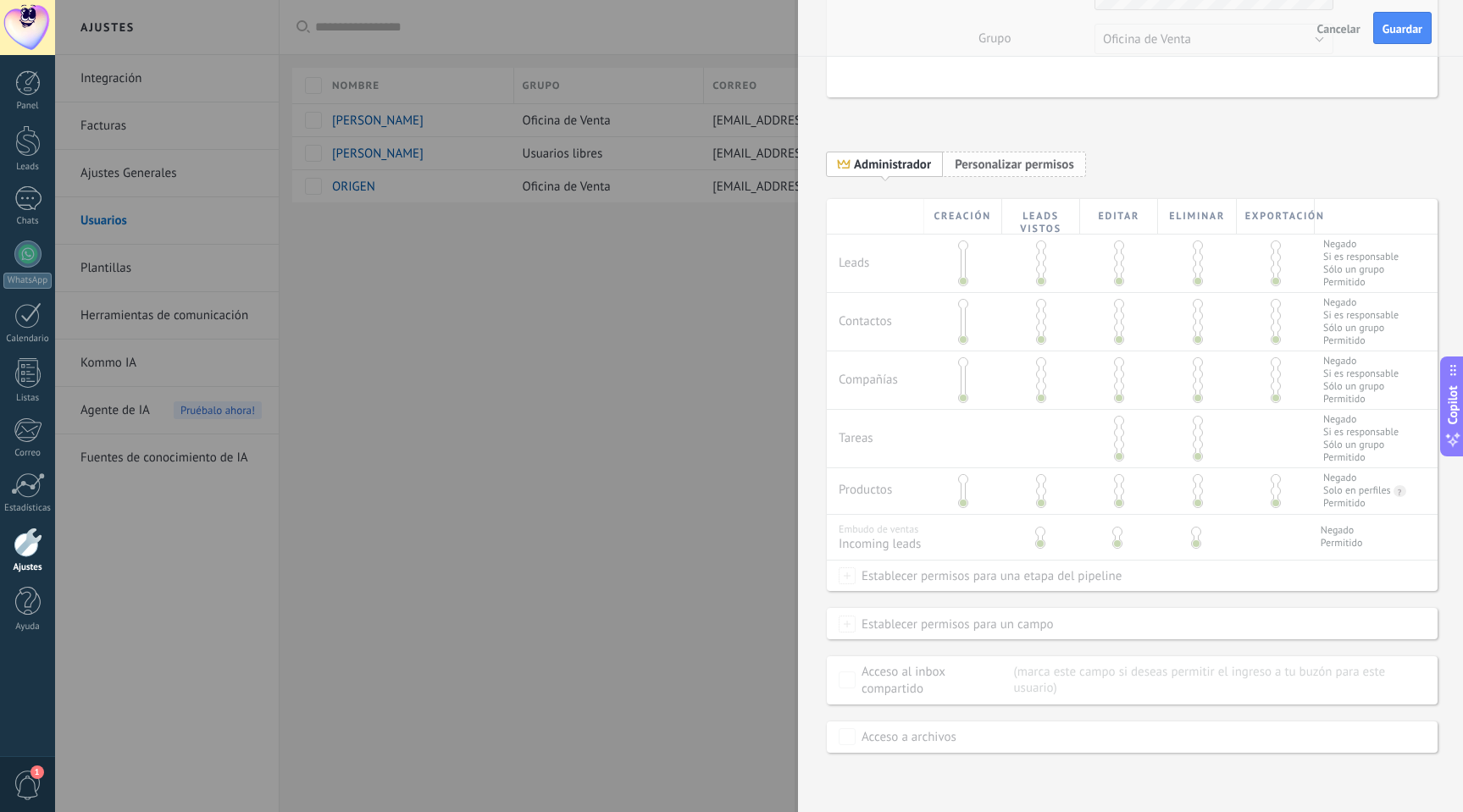
click at [974, 157] on span "Personalizar permisos" at bounding box center [1015, 165] width 120 height 16
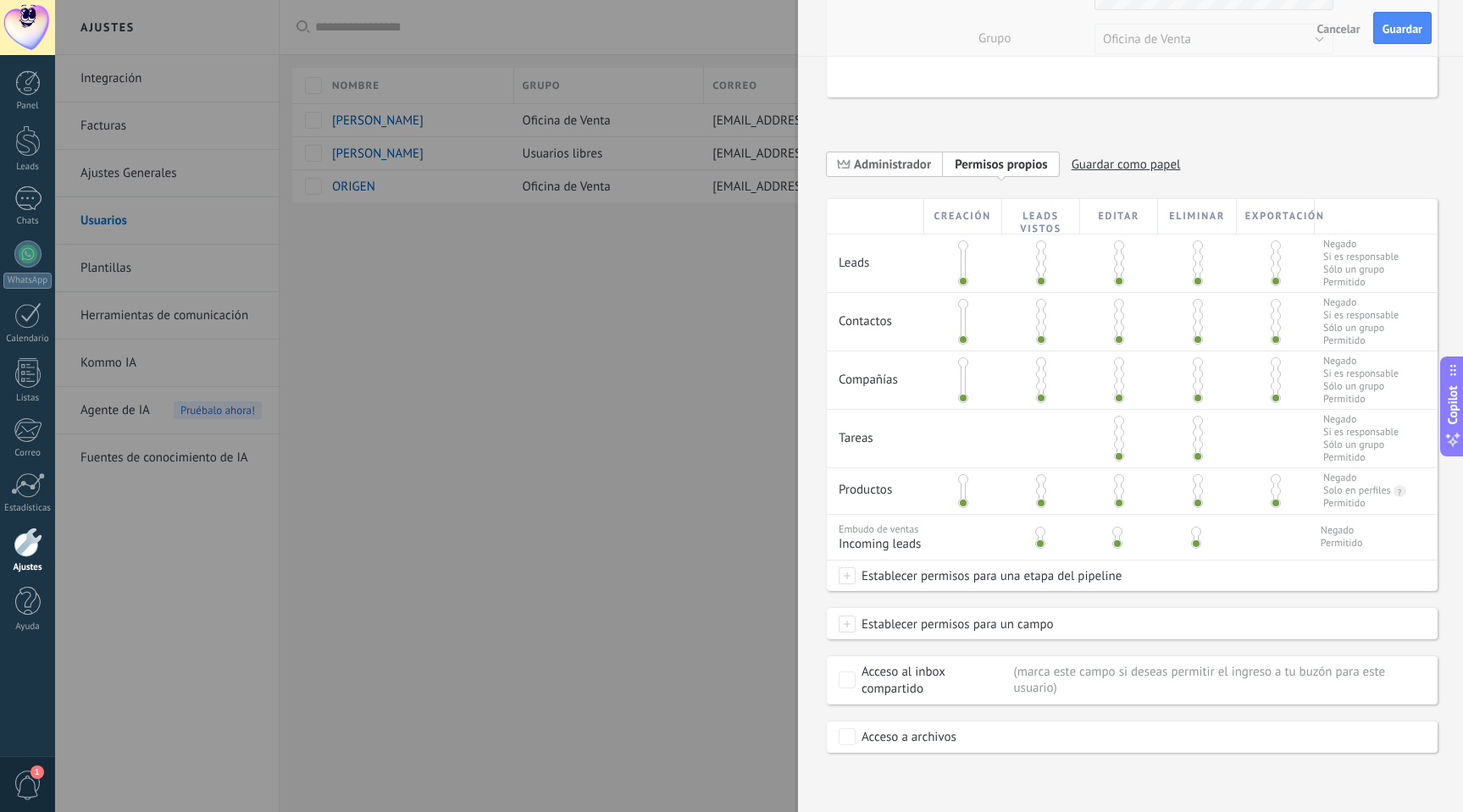
click at [872, 157] on span "Administrador" at bounding box center [892, 165] width 77 height 16
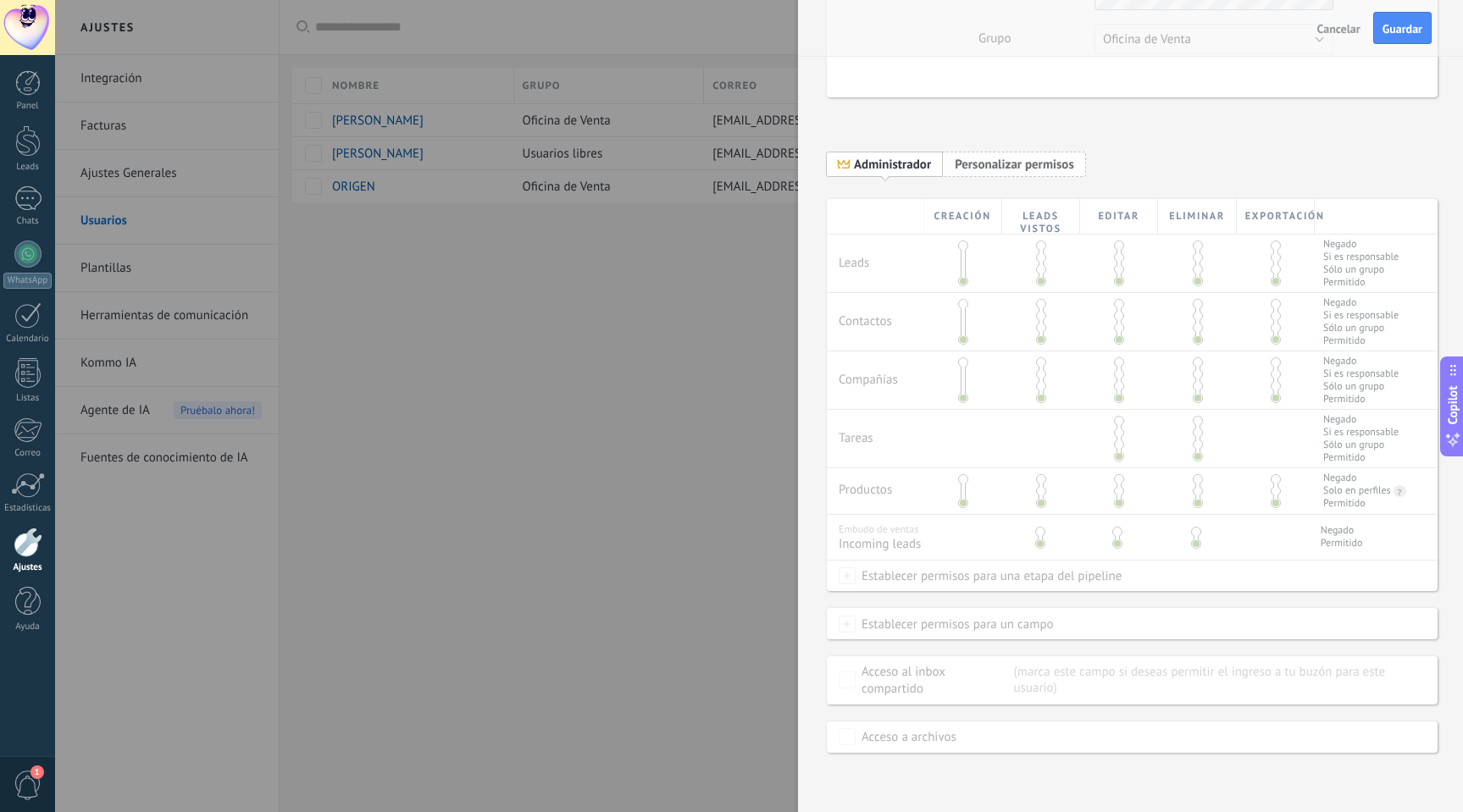
click at [975, 157] on span "Personalizar permisos" at bounding box center [1015, 165] width 120 height 16
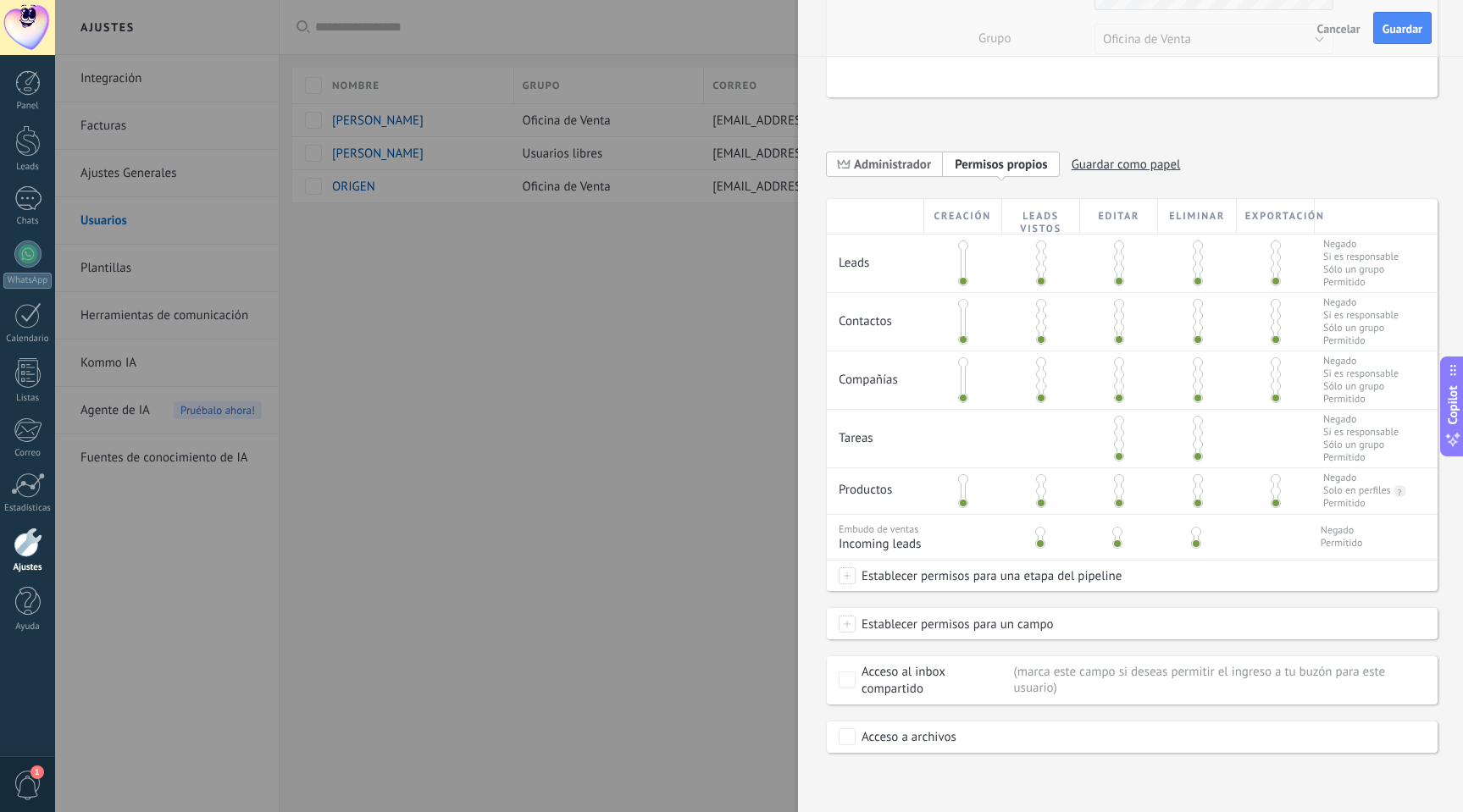
click at [890, 166] on span "Administrador" at bounding box center [884, 164] width 116 height 27
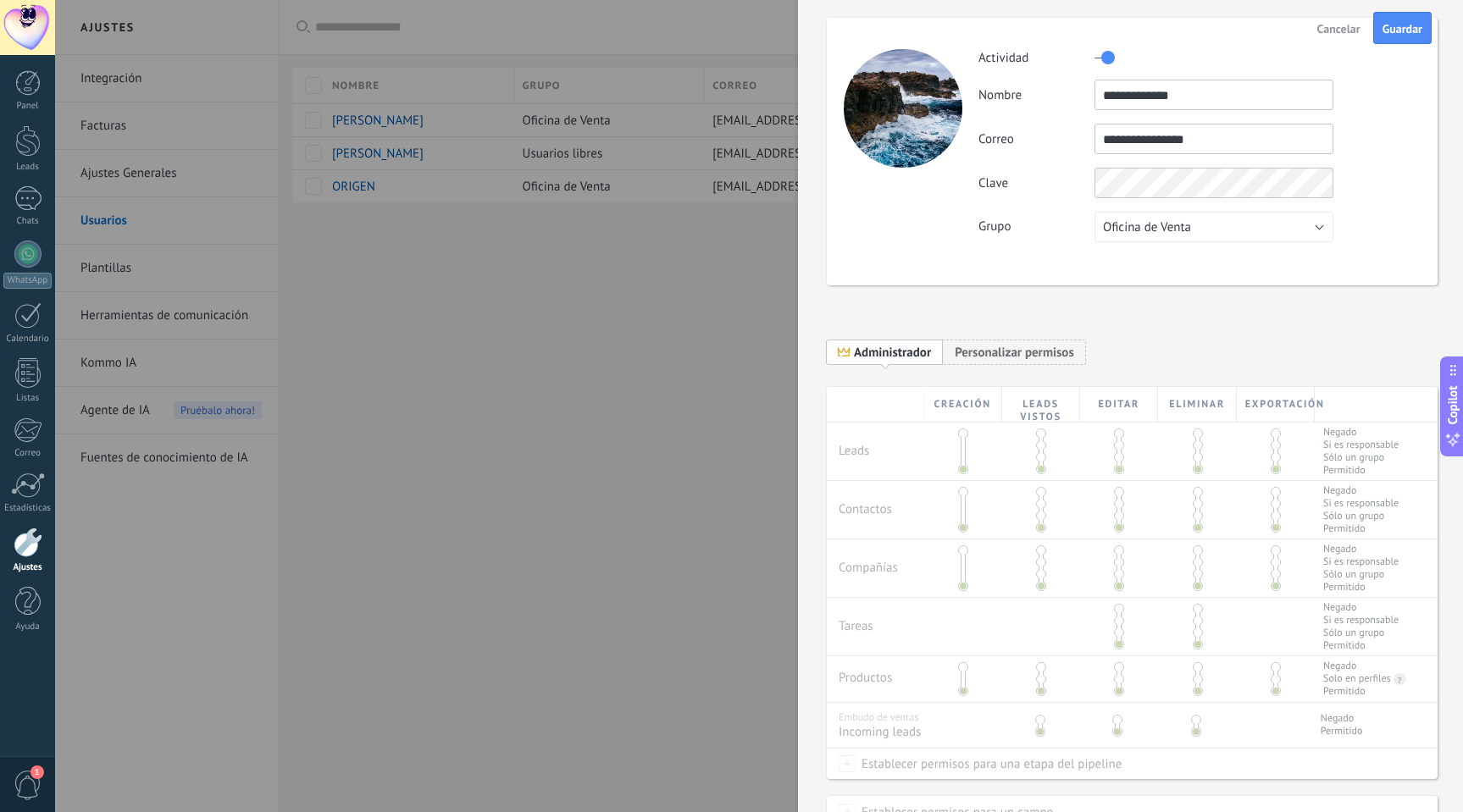
scroll to position [0, 0]
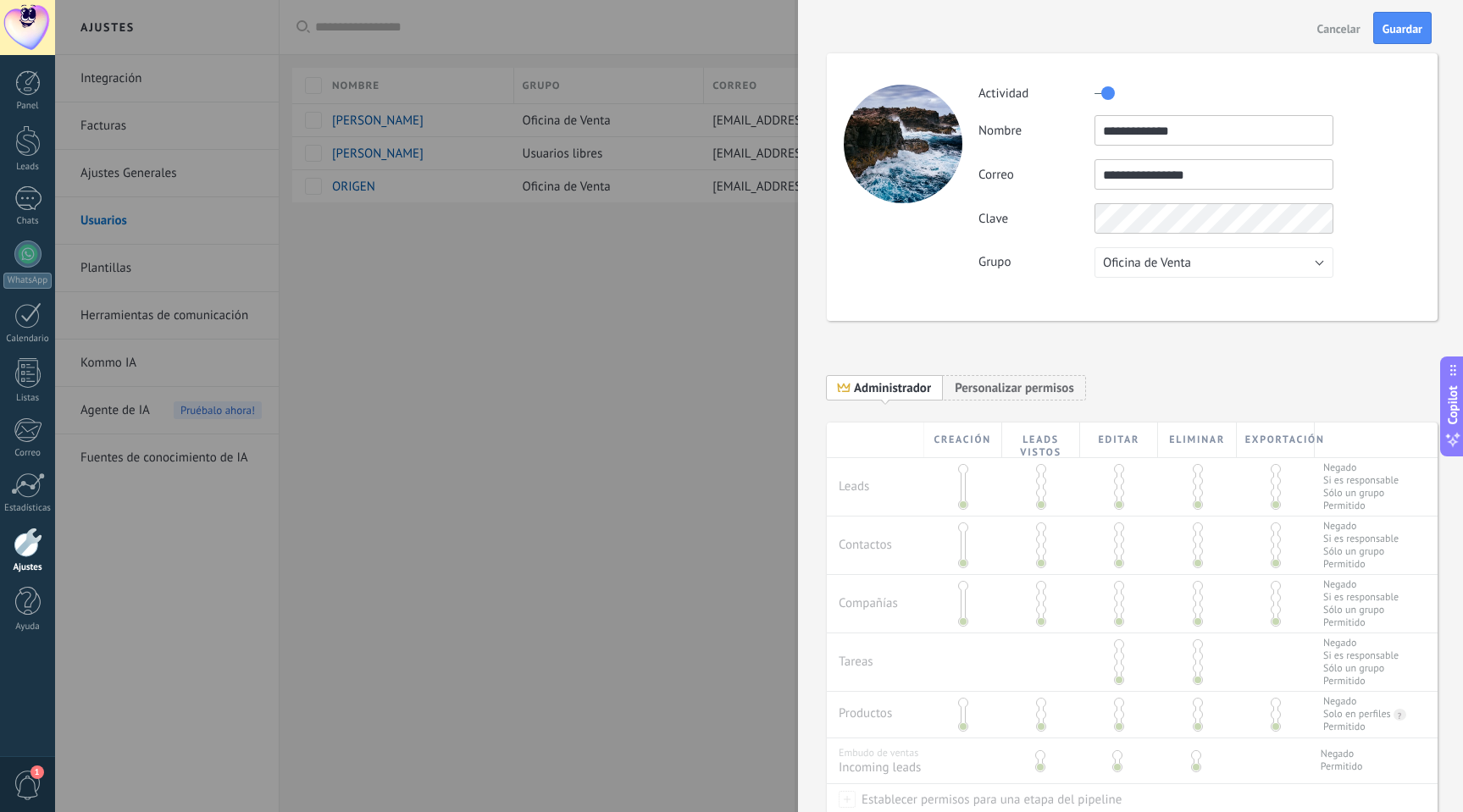
click at [1216, 172] on input "**********" at bounding box center [1214, 174] width 239 height 30
